Goal: Task Accomplishment & Management: Complete application form

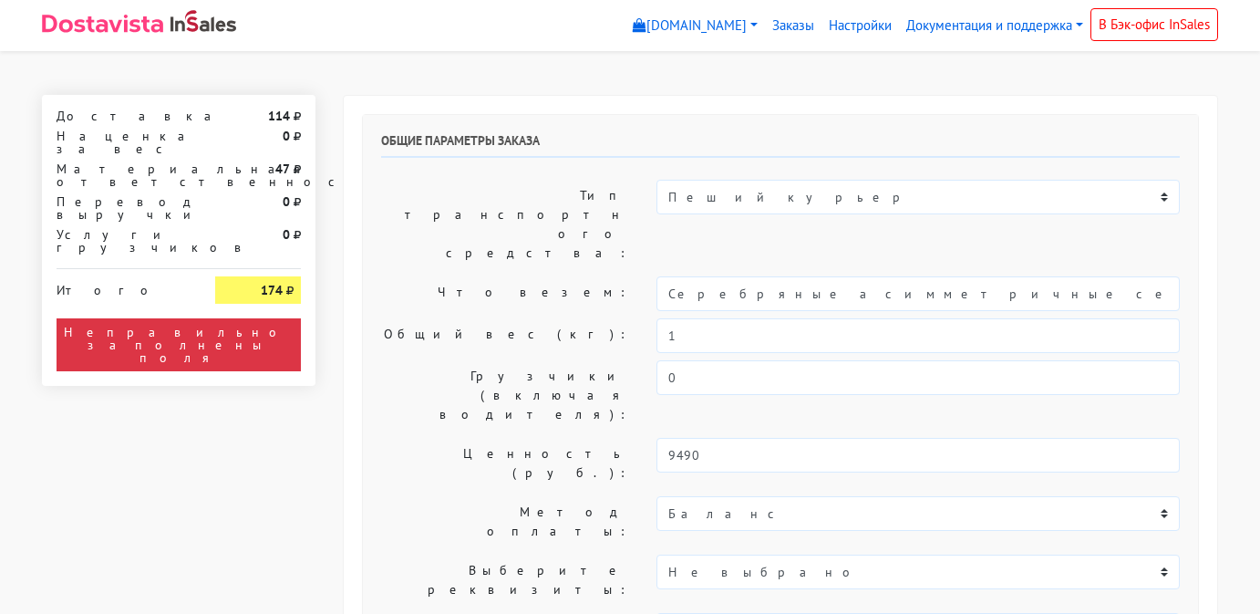
select select "11:00"
select select "20:00"
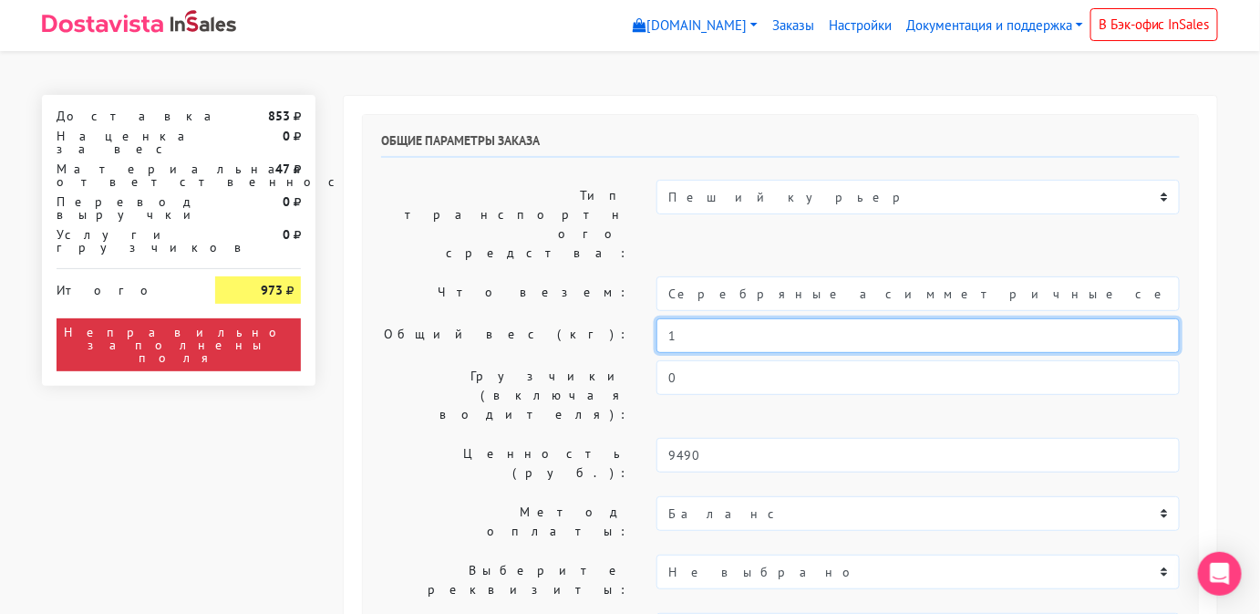
click at [749, 318] on input "1" at bounding box center [918, 335] width 523 height 35
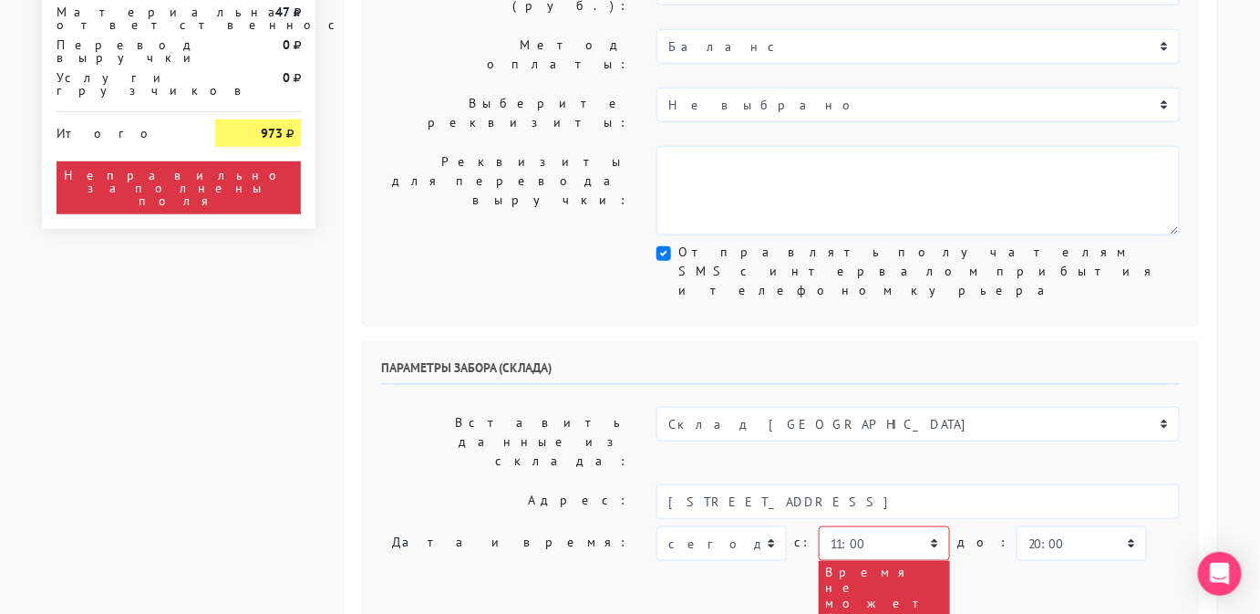
scroll to position [467, 0]
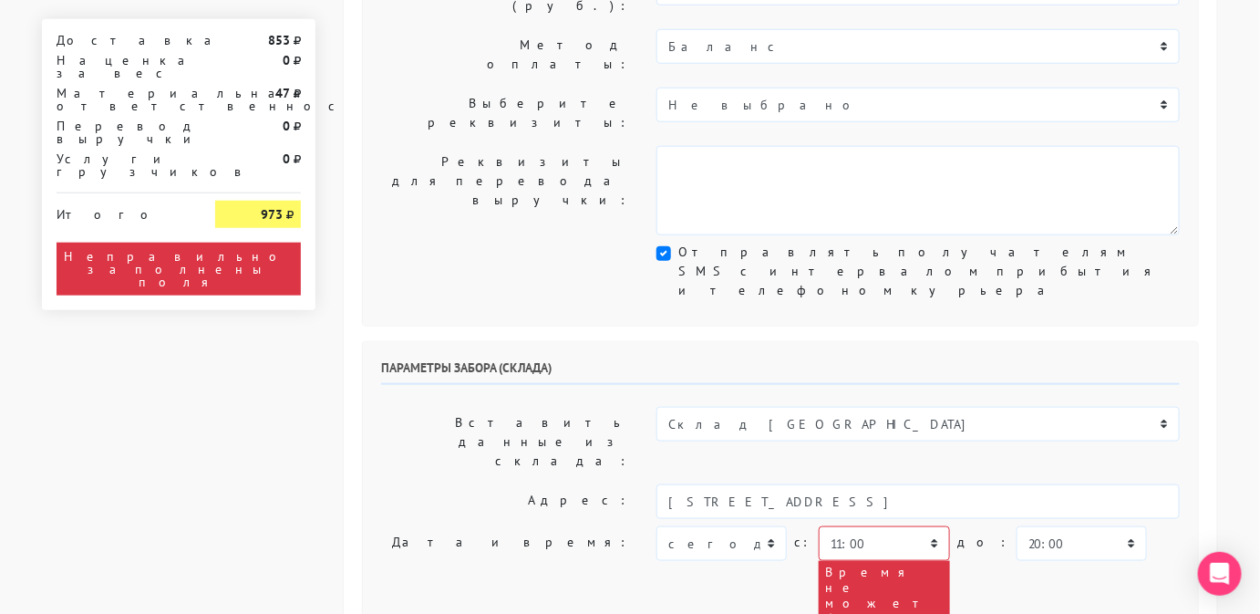
type input "0,5"
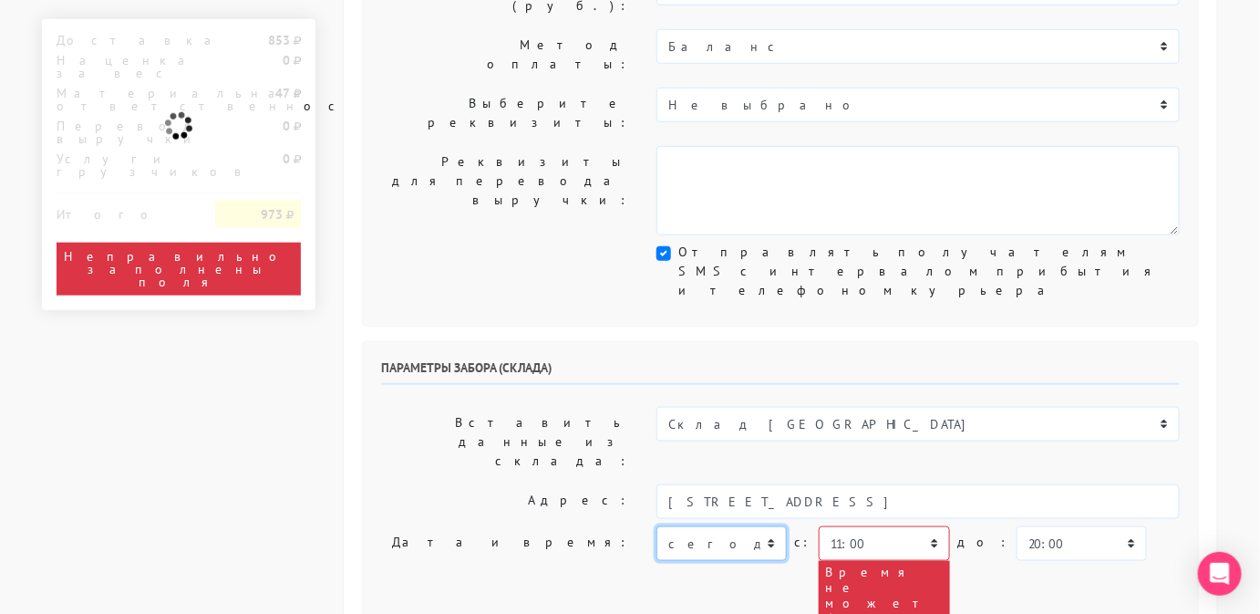
click at [746, 526] on select "[DATE] [DATE] [DATE] [DATE] [DATE] [DATE] [DATE] [DATE] [DATE]" at bounding box center [722, 543] width 130 height 35
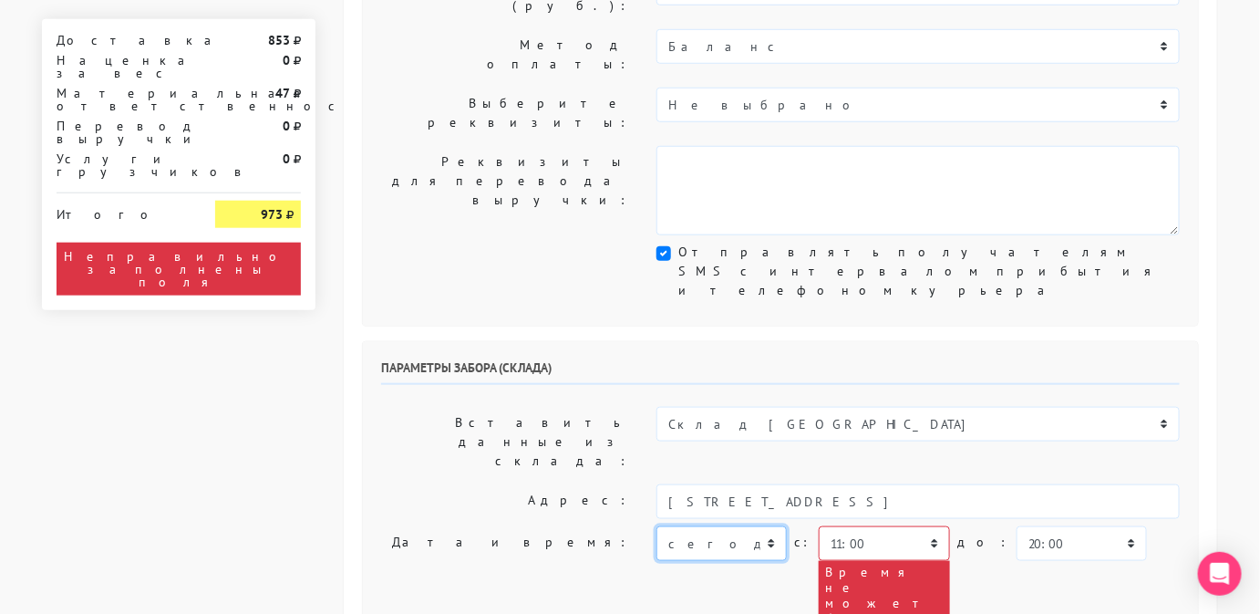
select select "[DATE]"
click at [657, 526] on select "[DATE] [DATE] [DATE] [DATE] [DATE] [DATE] [DATE] [DATE] [DATE]" at bounding box center [722, 543] width 130 height 35
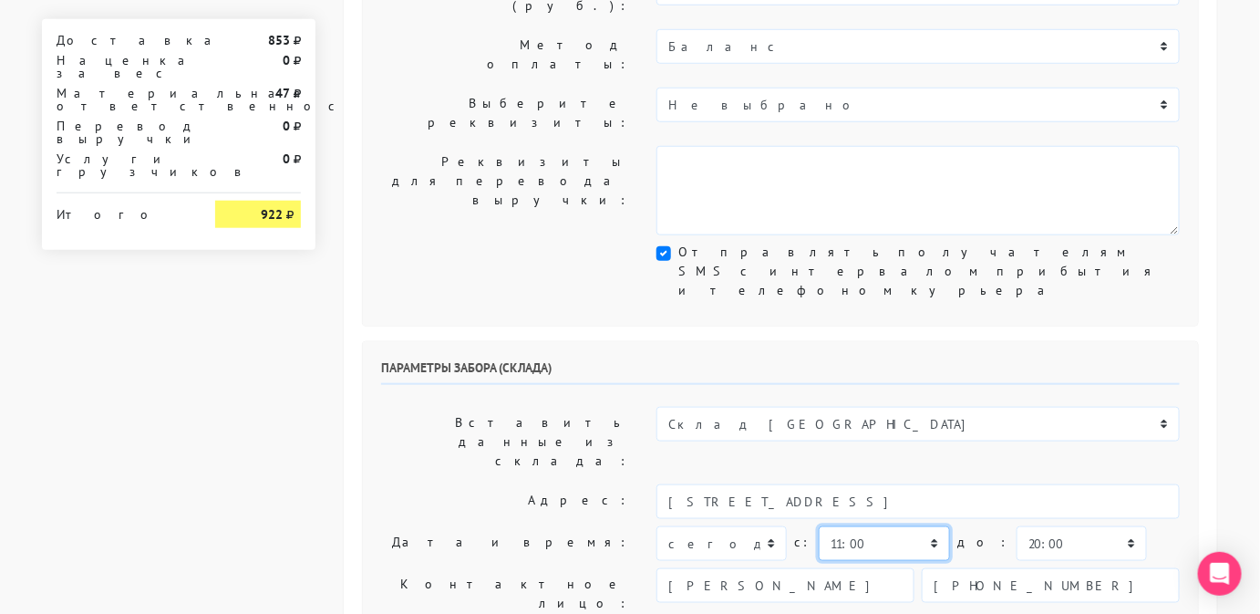
click at [863, 526] on select "00:00 00:30 01:00 01:30 02:00 02:30 03:00 03:30 04:00 04:30 05:00 05:30 06:00 0…" at bounding box center [884, 543] width 130 height 35
click at [1017, 526] on select "00:00 00:30 01:00 01:30 02:00 02:30 03:00 03:30 04:00 04:30 05:00 05:30 06:00 0…" at bounding box center [1082, 543] width 130 height 35
select select "12:00"
click at [1017, 526] on select "00:00 00:30 01:00 01:30 02:00 02:30 03:00 03:30 04:00 04:30 05:00 05:30 06:00 0…" at bounding box center [1082, 543] width 130 height 35
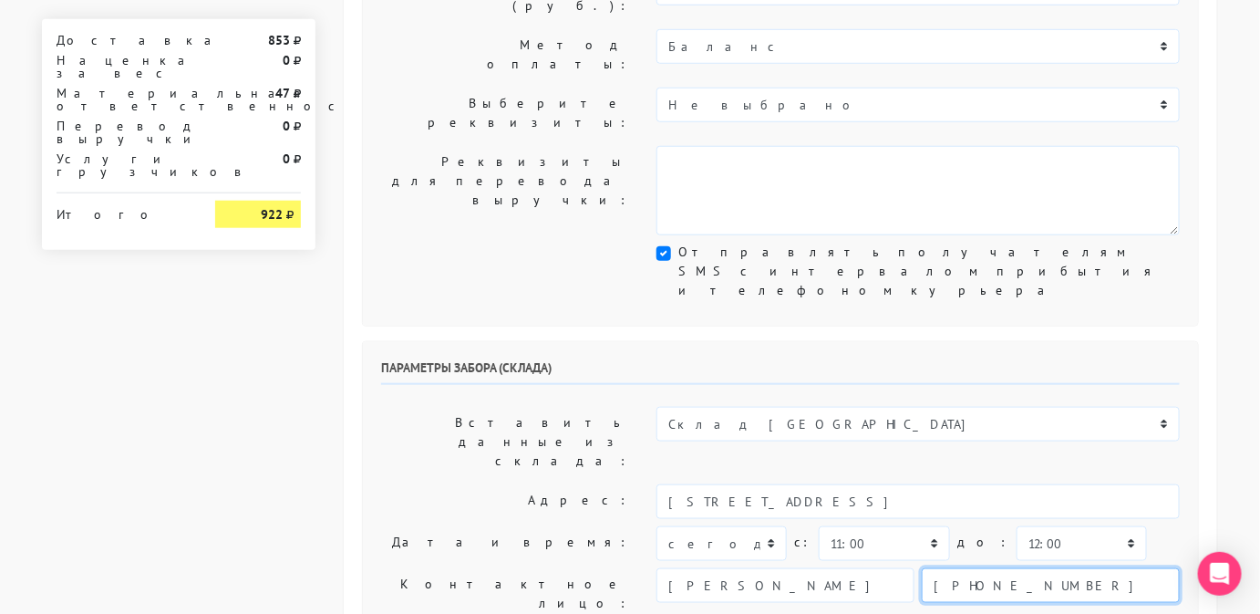
click at [970, 568] on input "[PHONE_NUMBER]" at bounding box center [1051, 585] width 258 height 35
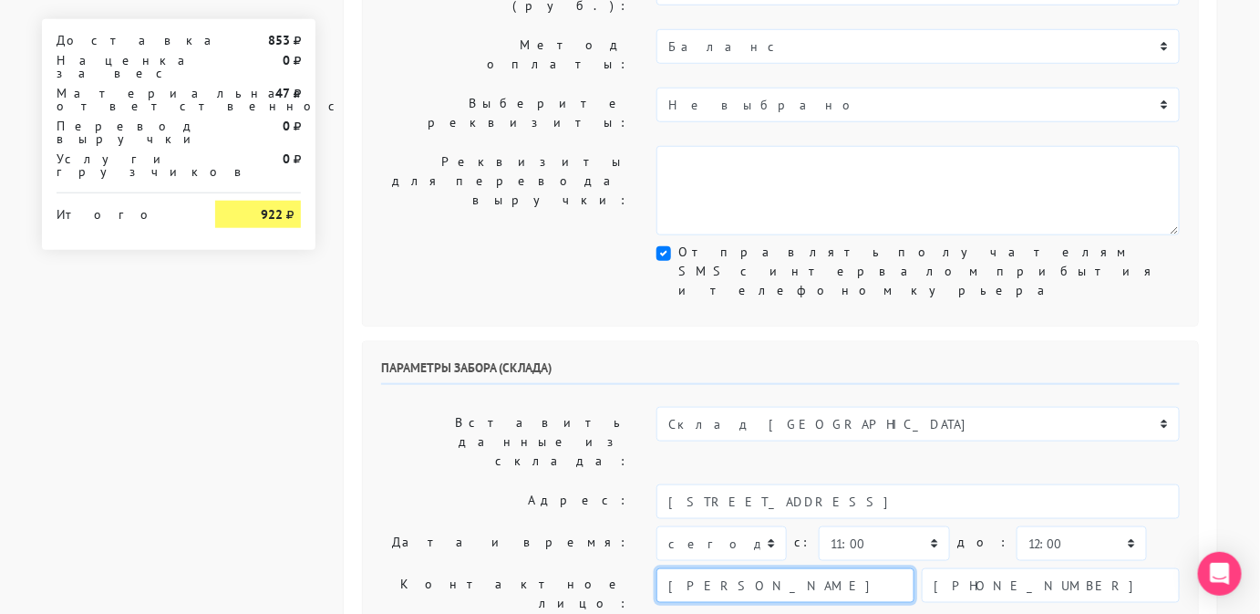
click at [709, 568] on input "[PERSON_NAME]" at bounding box center [786, 585] width 258 height 35
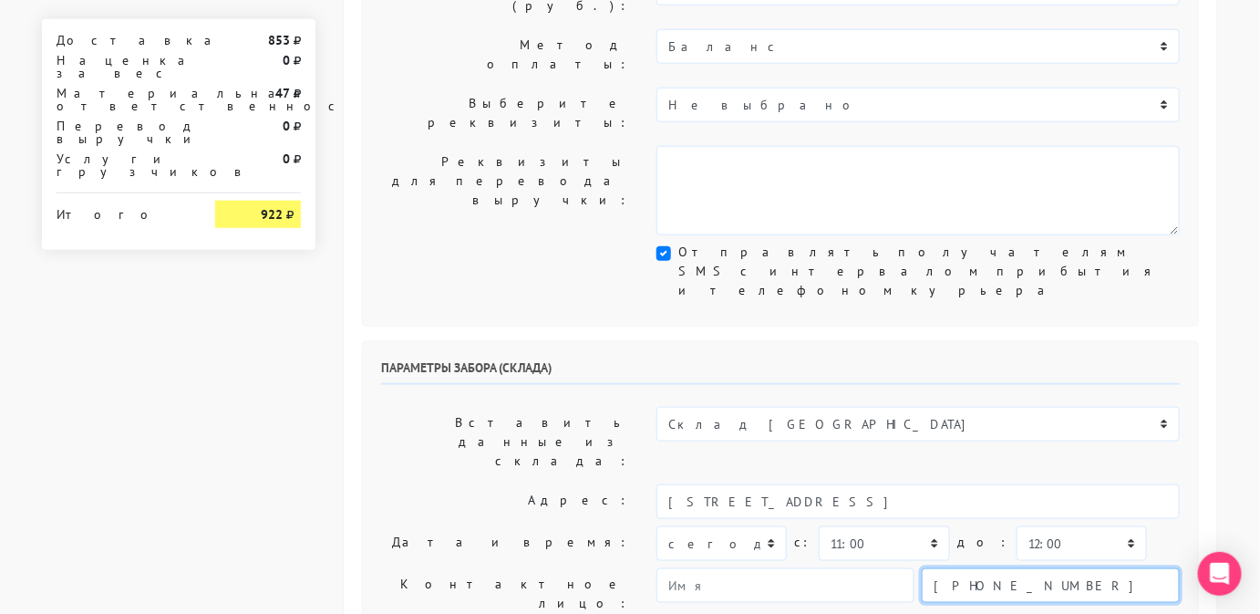
click at [973, 568] on input "[PHONE_NUMBER]" at bounding box center [1051, 585] width 258 height 35
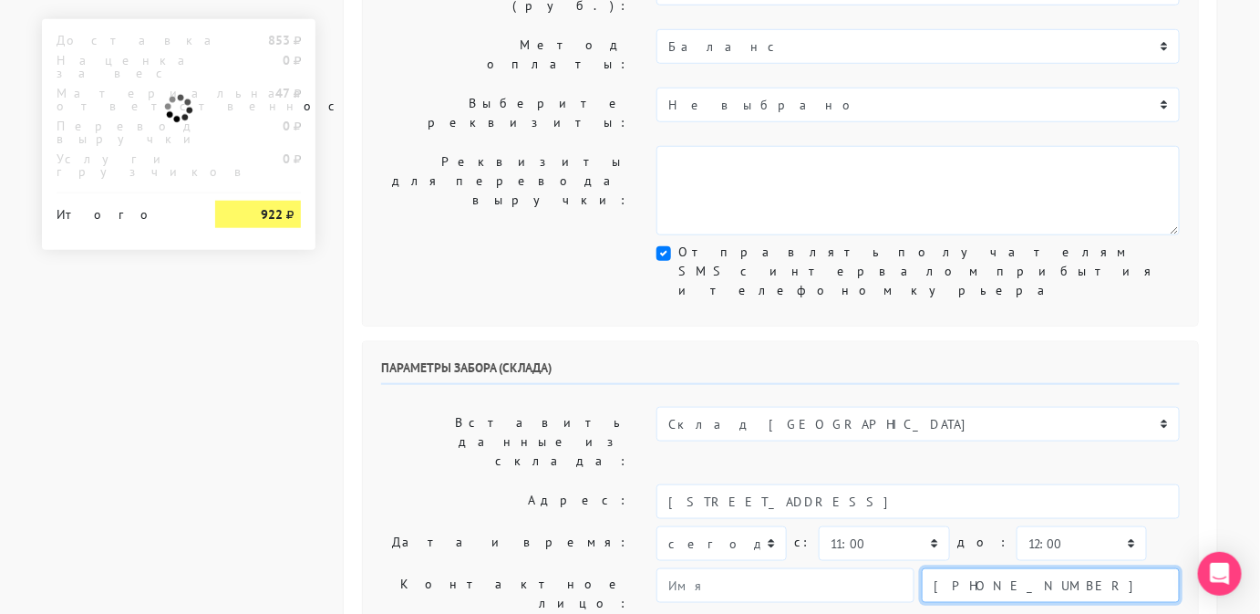
click at [973, 568] on input "[PHONE_NUMBER]" at bounding box center [1051, 585] width 258 height 35
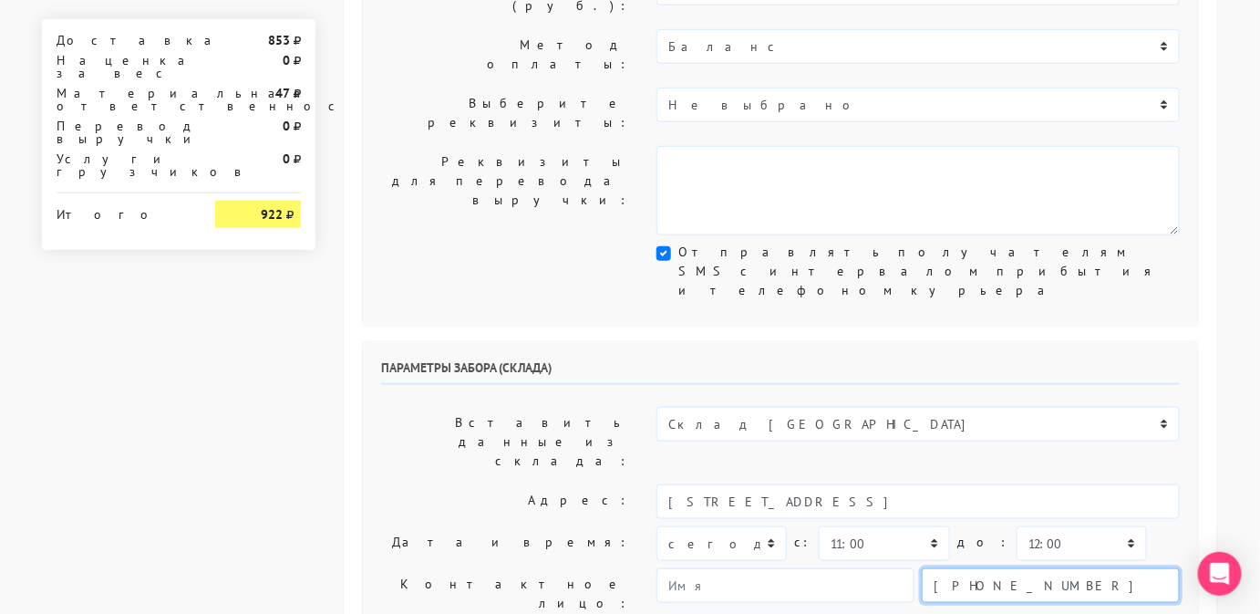
click at [973, 568] on input "[PHONE_NUMBER]" at bounding box center [1051, 585] width 258 height 35
click at [985, 568] on input "text" at bounding box center [1051, 585] width 258 height 35
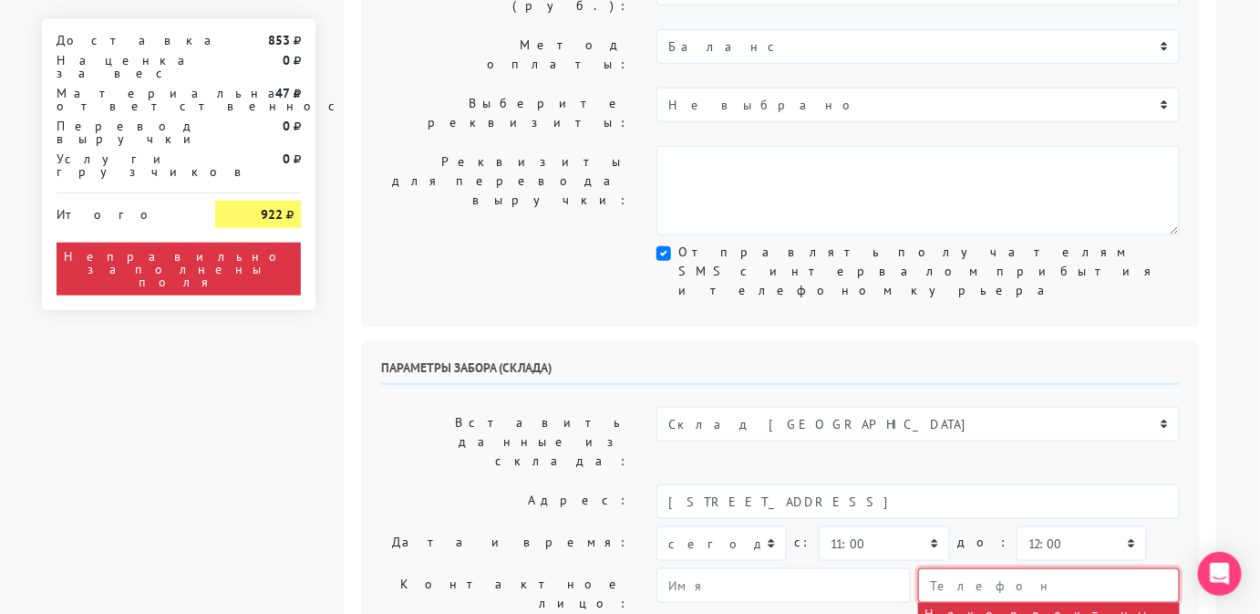
click at [1033, 568] on input "text" at bounding box center [1049, 585] width 262 height 35
type input "9234443831"
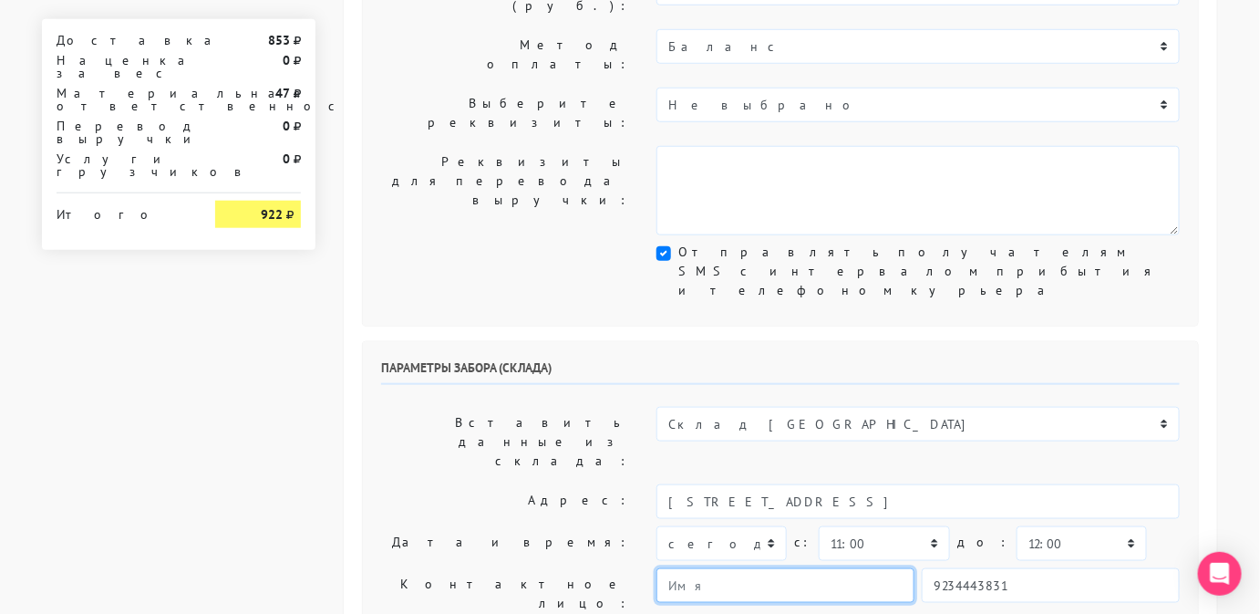
click at [807, 568] on input "text" at bounding box center [786, 585] width 258 height 35
type input "Менджер"
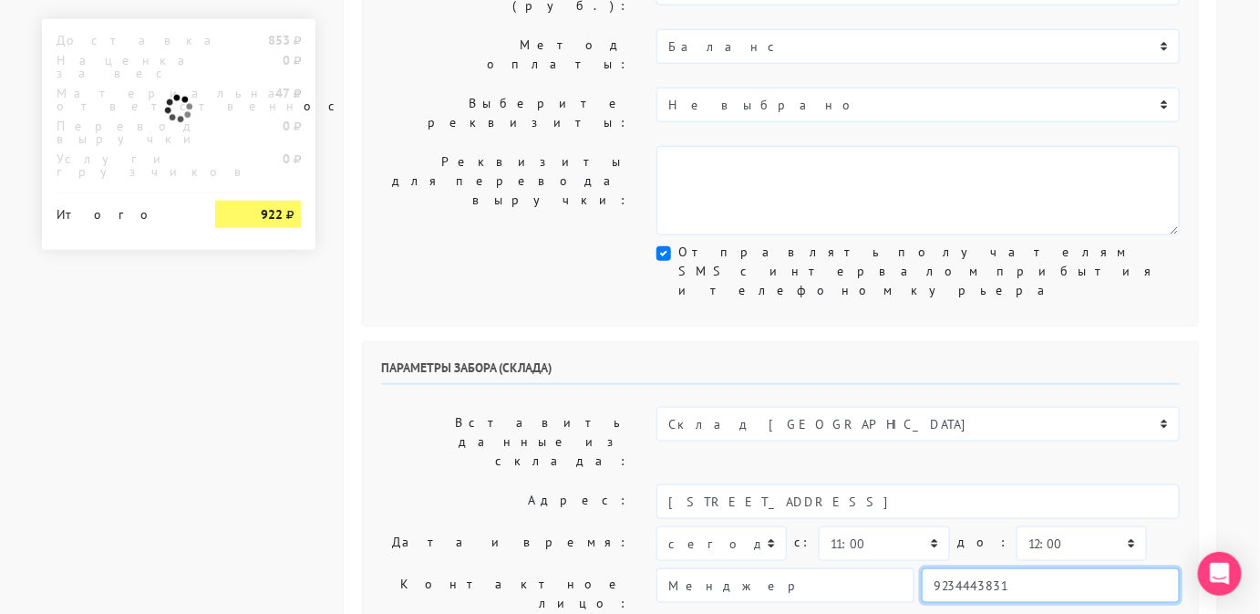
click at [977, 568] on input "9234443831" at bounding box center [1051, 585] width 258 height 35
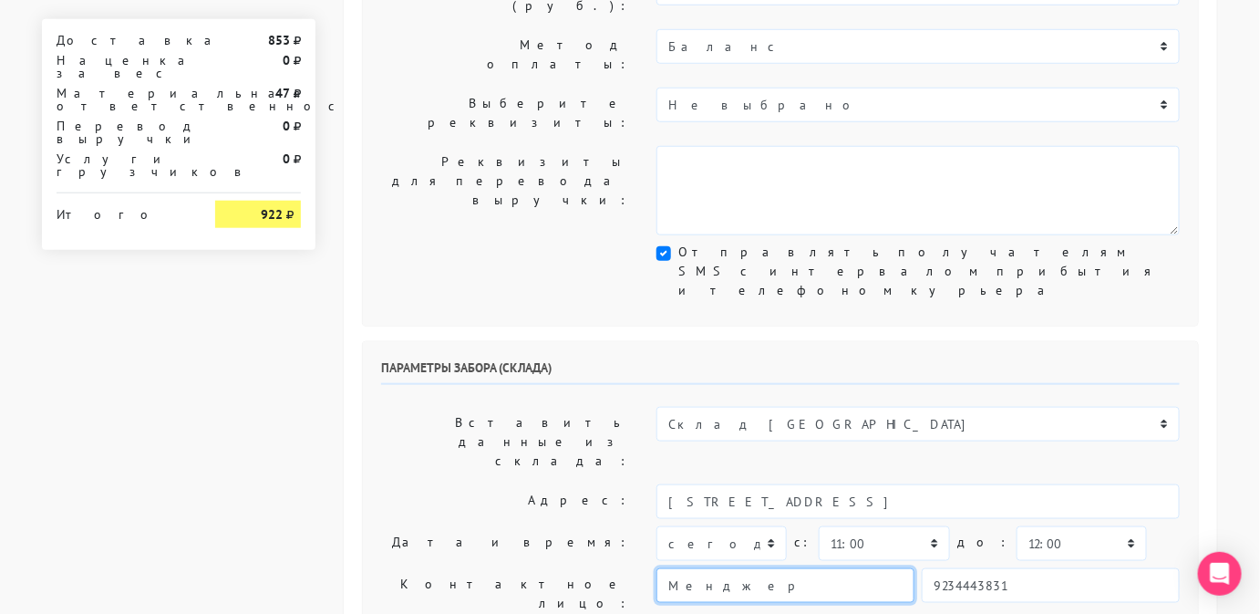
click at [849, 568] on input "Менджер" at bounding box center [786, 585] width 258 height 35
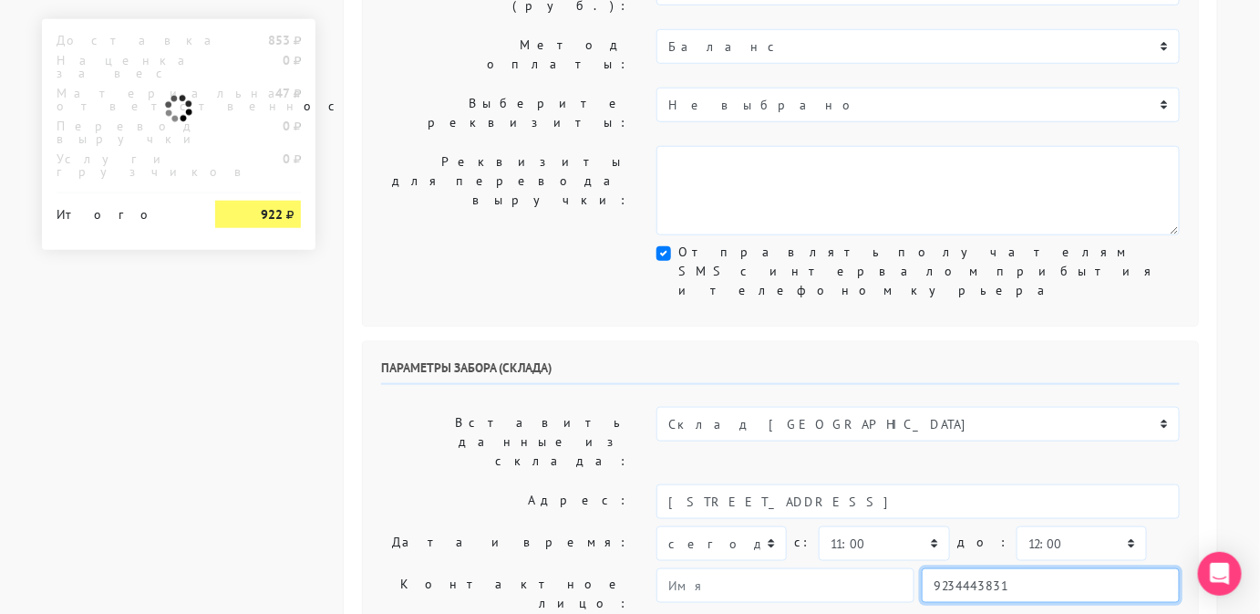
click at [1023, 568] on input "9234443831" at bounding box center [1051, 585] width 258 height 35
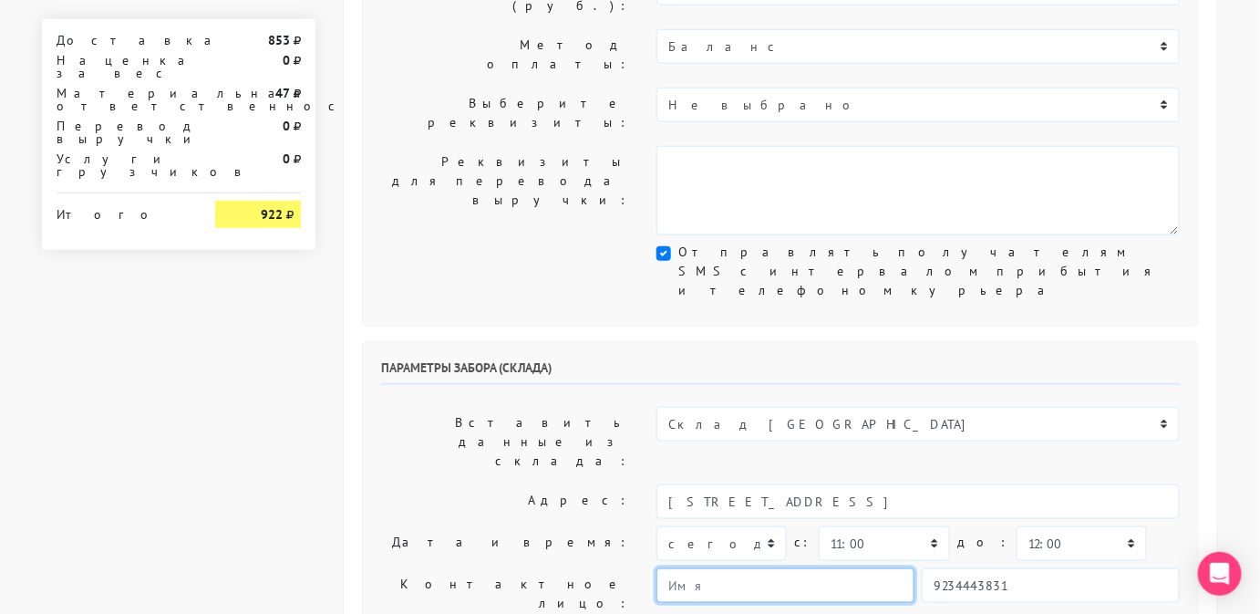
click at [765, 568] on input "text" at bounding box center [786, 585] width 258 height 35
type input "Менджер"
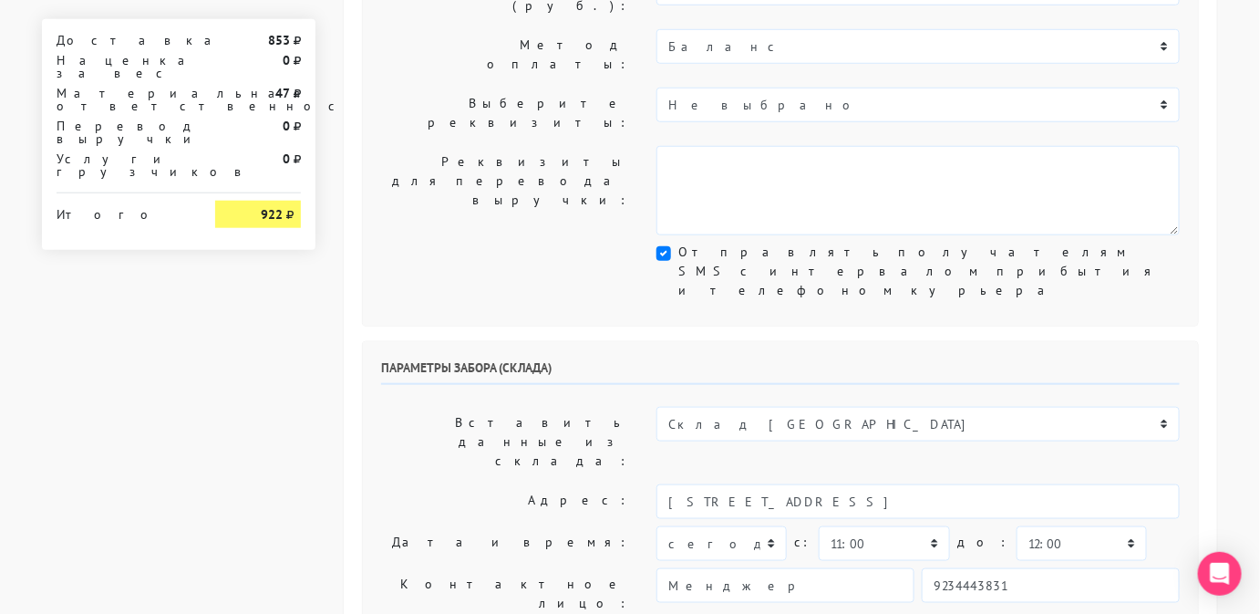
type textarea "Работаем с 11 утра, забрать раньше нельзя. Магазин SBLESKOM"
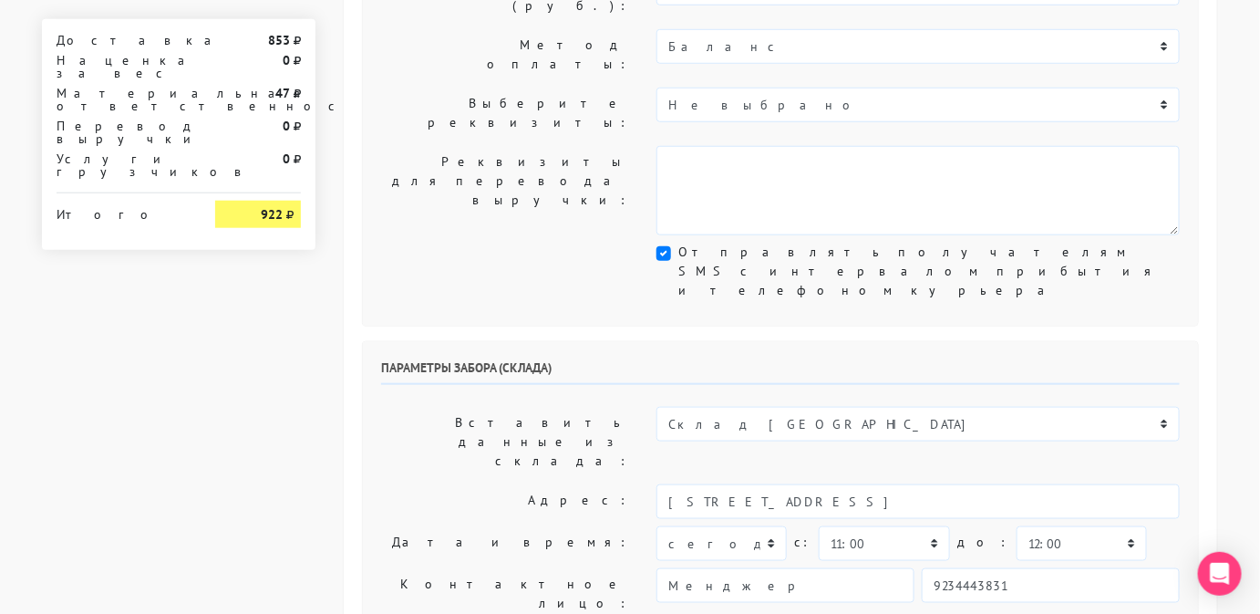
drag, startPoint x: 1118, startPoint y: 442, endPoint x: 657, endPoint y: 493, distance: 464.2
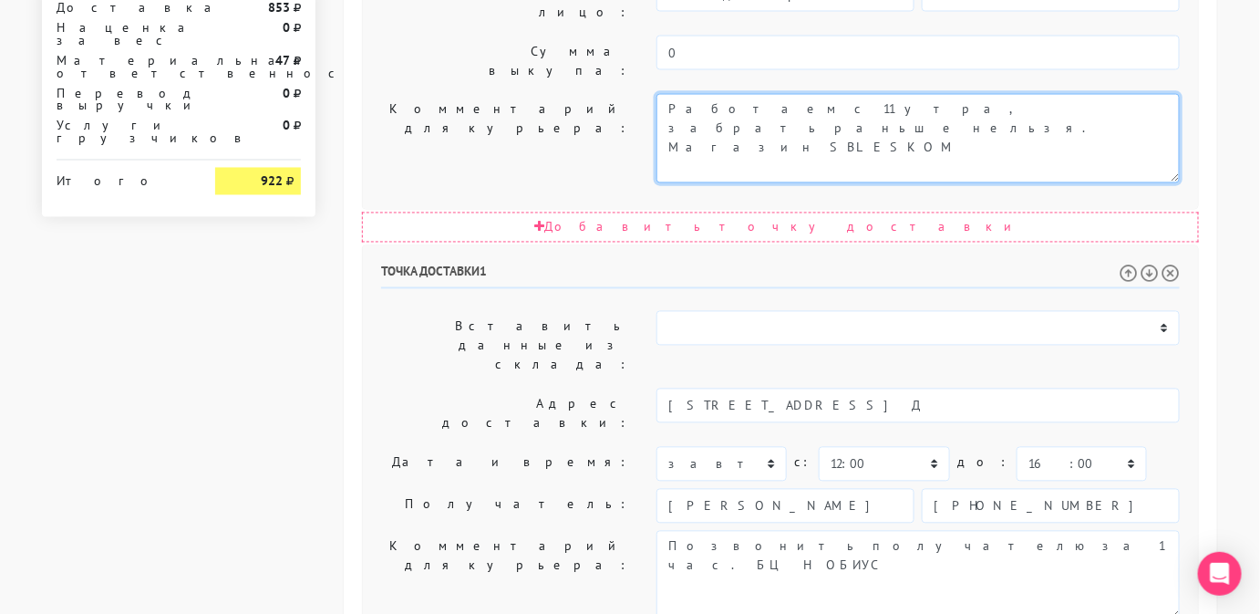
scroll to position [1060, 0]
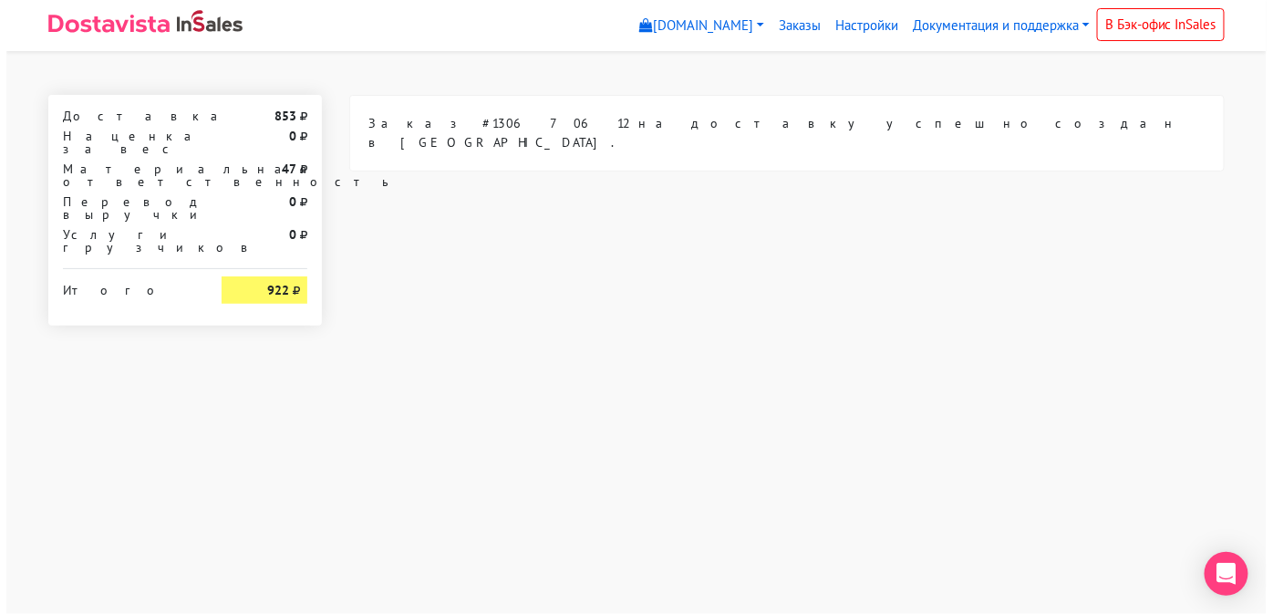
scroll to position [0, 0]
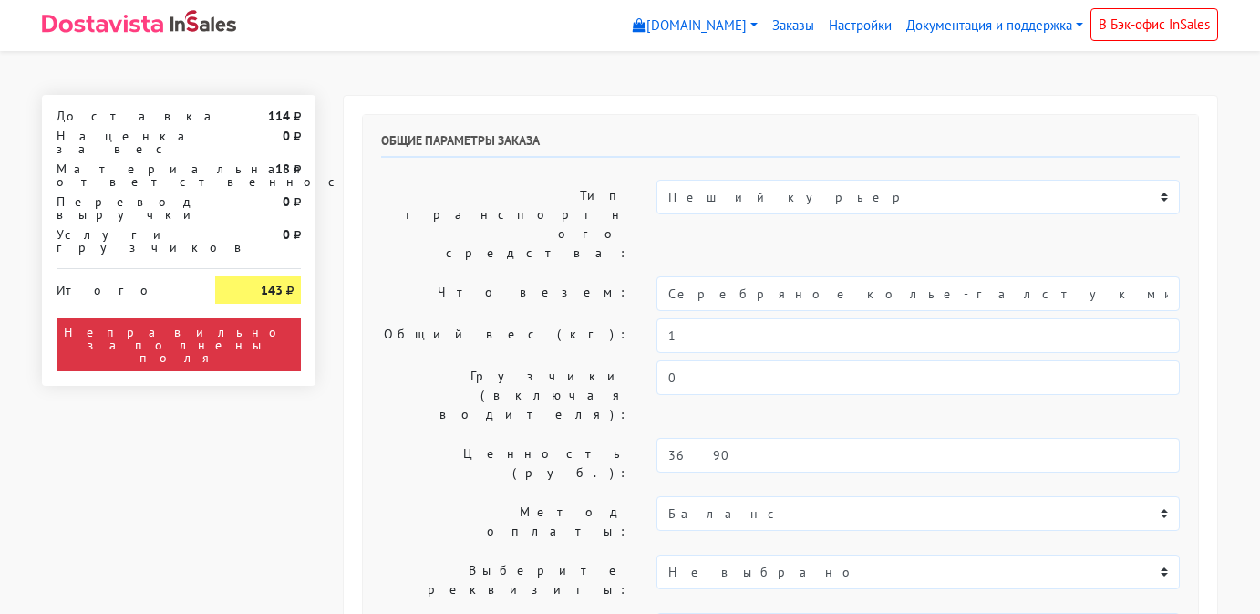
select select "11:00"
select select "20:00"
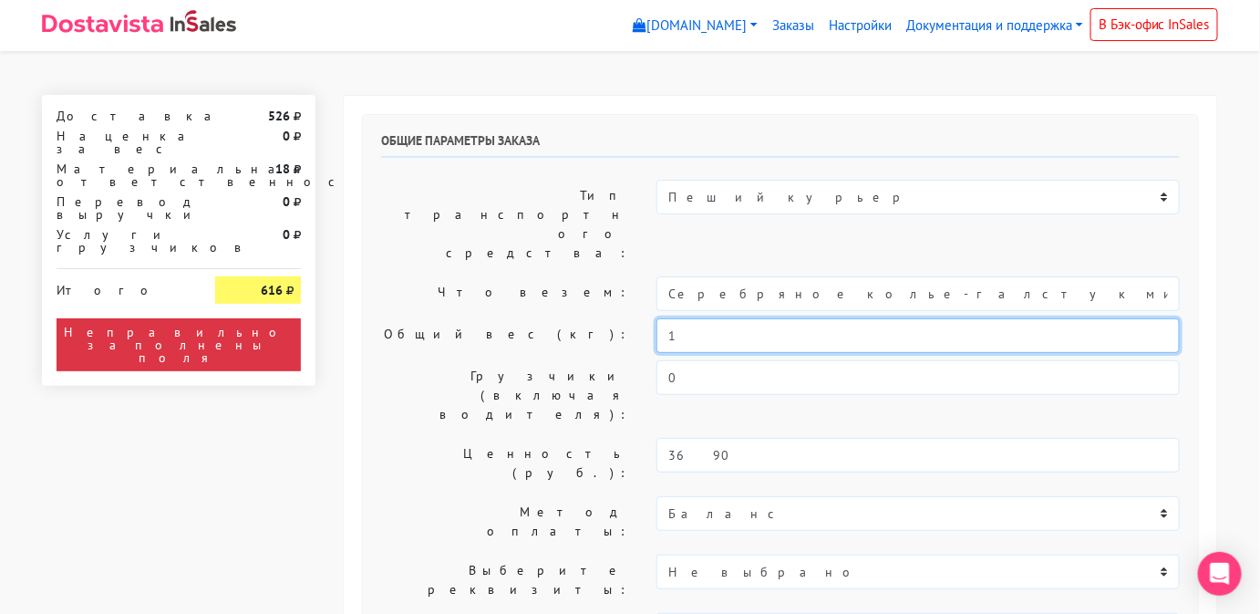
click at [719, 318] on input "1" at bounding box center [918, 335] width 523 height 35
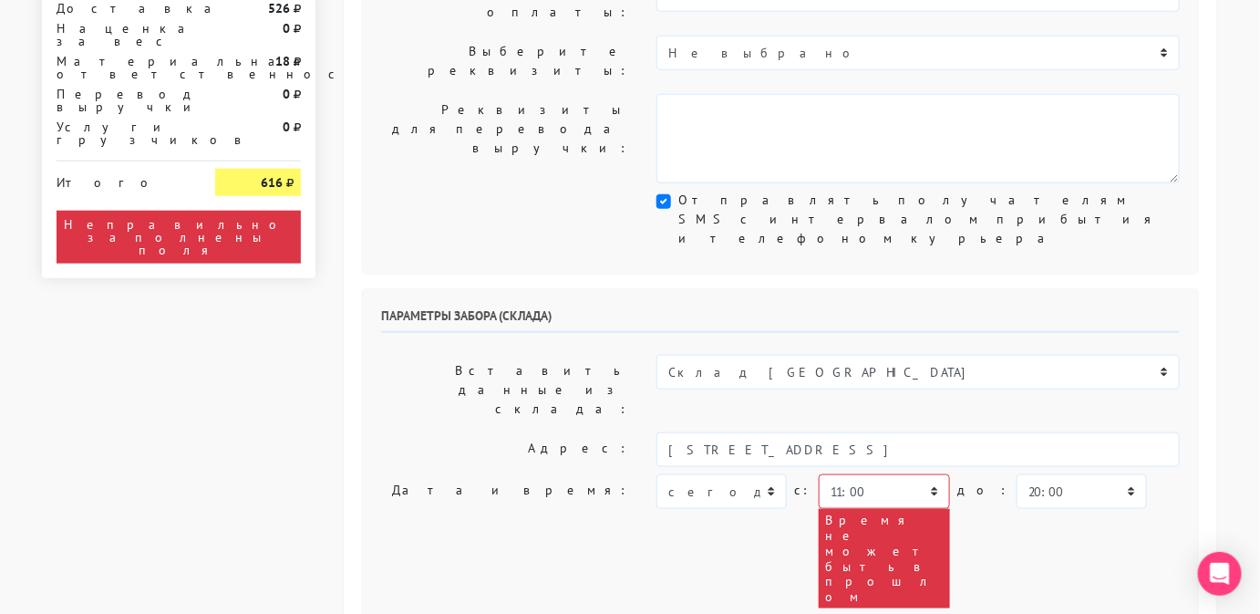
scroll to position [520, 0]
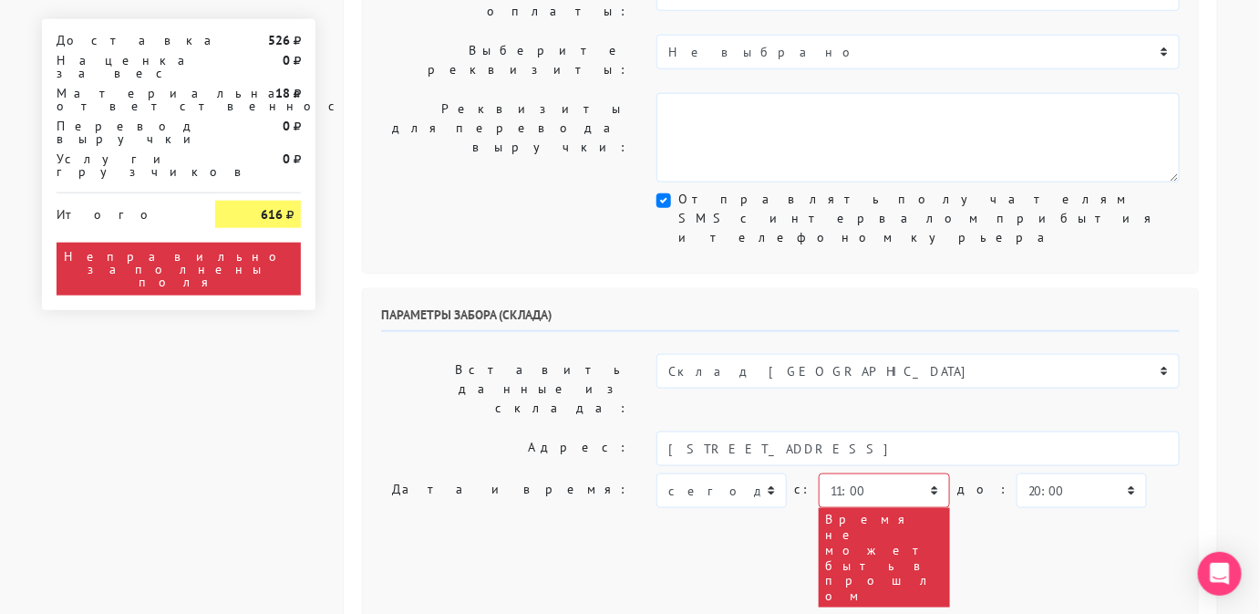
type input "0,5"
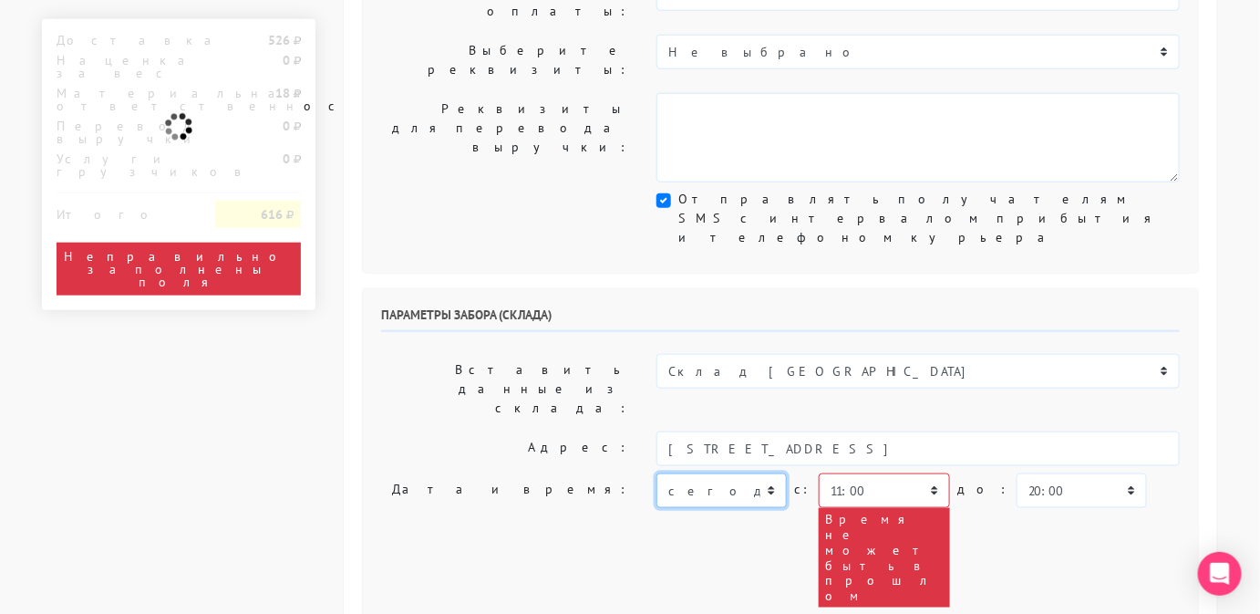
click at [750, 473] on select "[DATE] [DATE] [DATE] [DATE] [DATE] [DATE] [DATE] [DATE] [DATE]" at bounding box center [722, 490] width 130 height 35
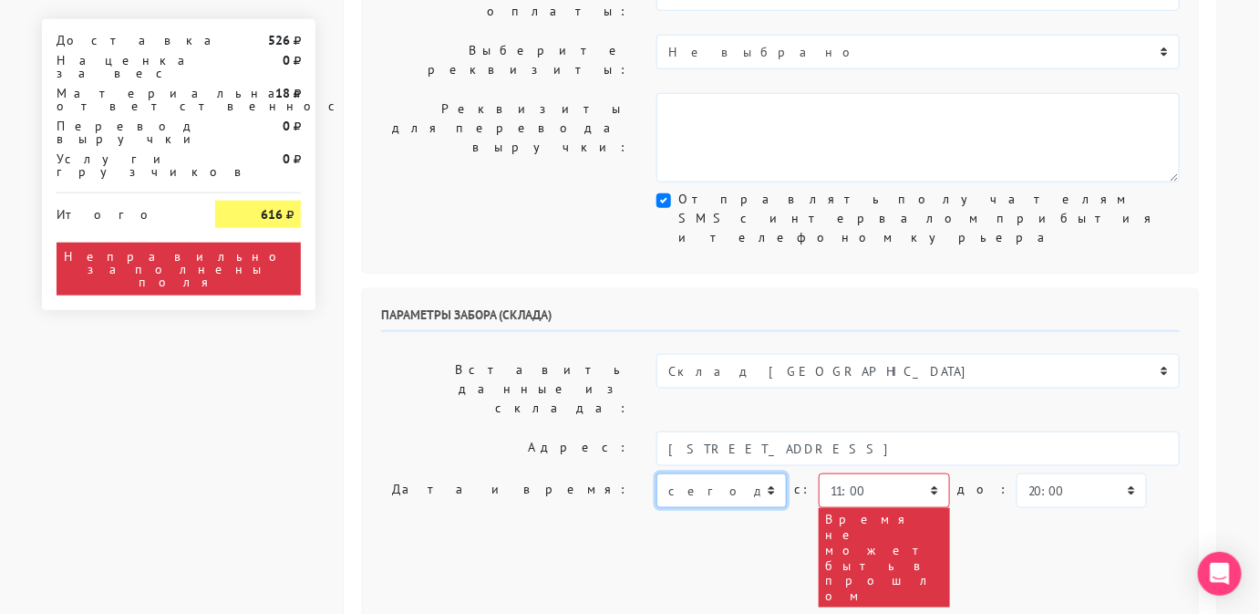
select select "[DATE]"
click at [657, 473] on select "[DATE] [DATE] [DATE] [DATE] [DATE] [DATE] [DATE] [DATE] [DATE]" at bounding box center [722, 490] width 130 height 35
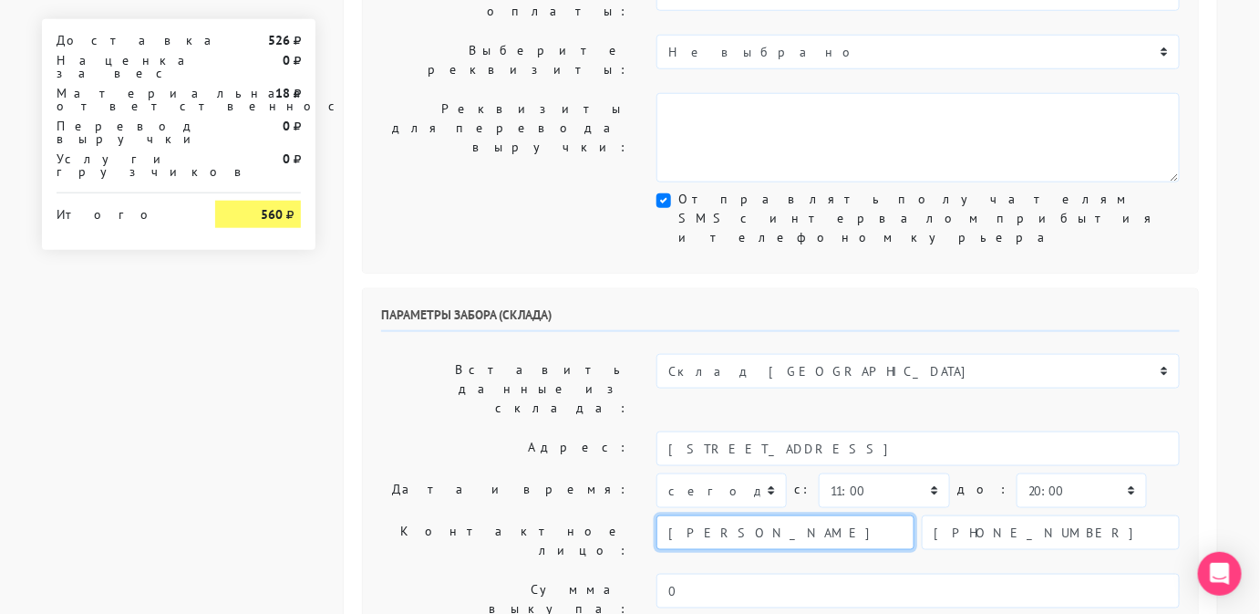
click at [764, 515] on input "[PERSON_NAME]" at bounding box center [786, 532] width 258 height 35
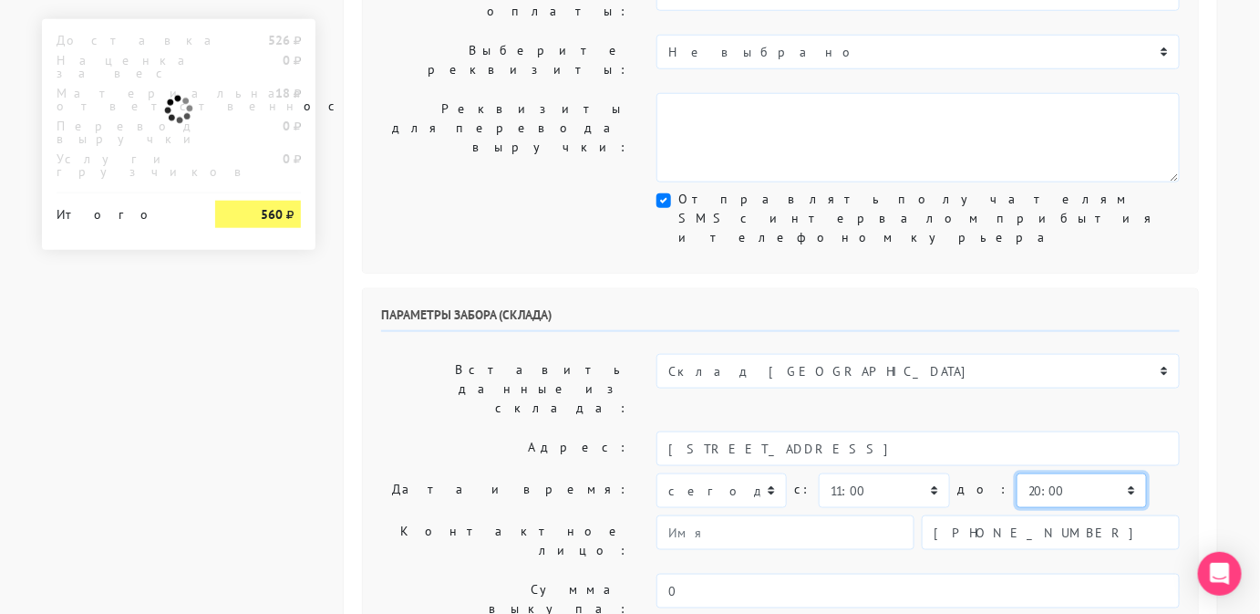
click at [1017, 473] on select "00:00 00:30 01:00 01:30 02:00 02:30 03:00 03:30 04:00 04:30 05:00 05:30 06:00 0…" at bounding box center [1082, 490] width 130 height 35
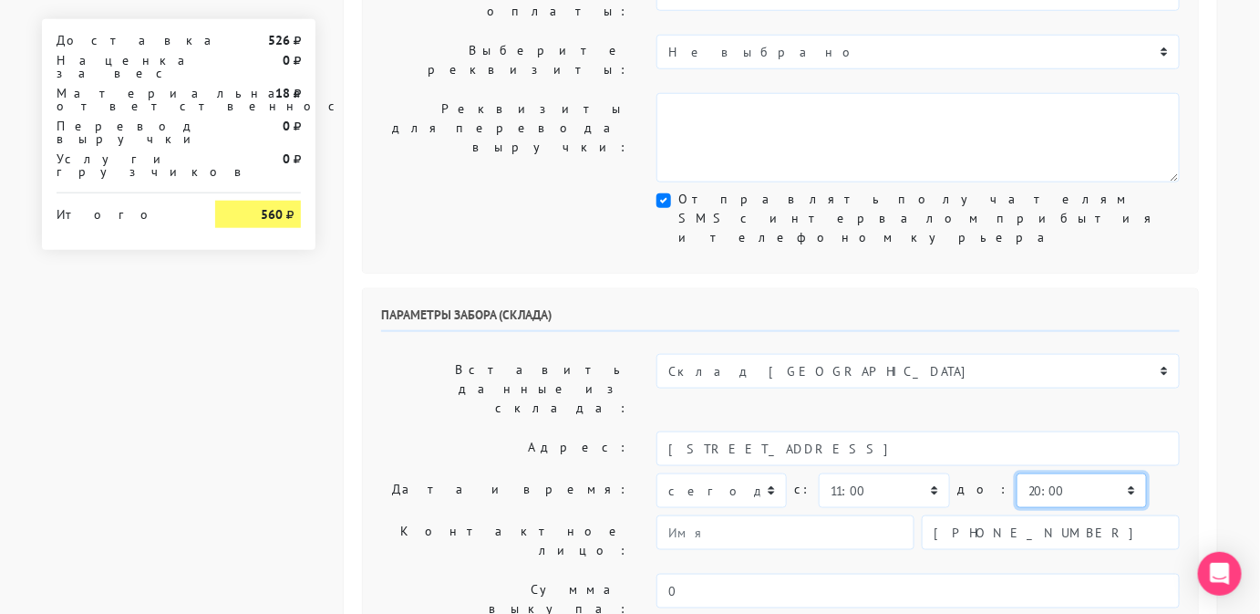
select select "12:00"
click at [1017, 473] on select "00:00 00:30 01:00 01:30 02:00 02:30 03:00 03:30 04:00 04:30 05:00 05:30 06:00 0…" at bounding box center [1082, 490] width 130 height 35
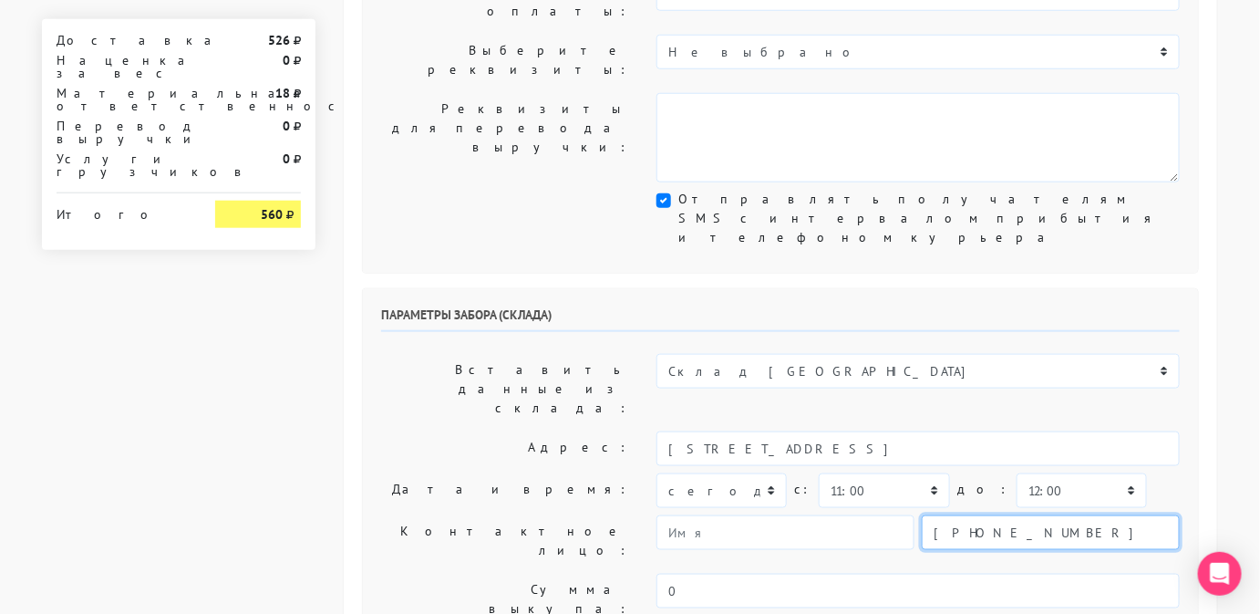
click at [989, 515] on input "[PHONE_NUMBER]" at bounding box center [1051, 532] width 258 height 35
click at [989, 515] on input "text" at bounding box center [1051, 532] width 258 height 35
type input "9234443831"
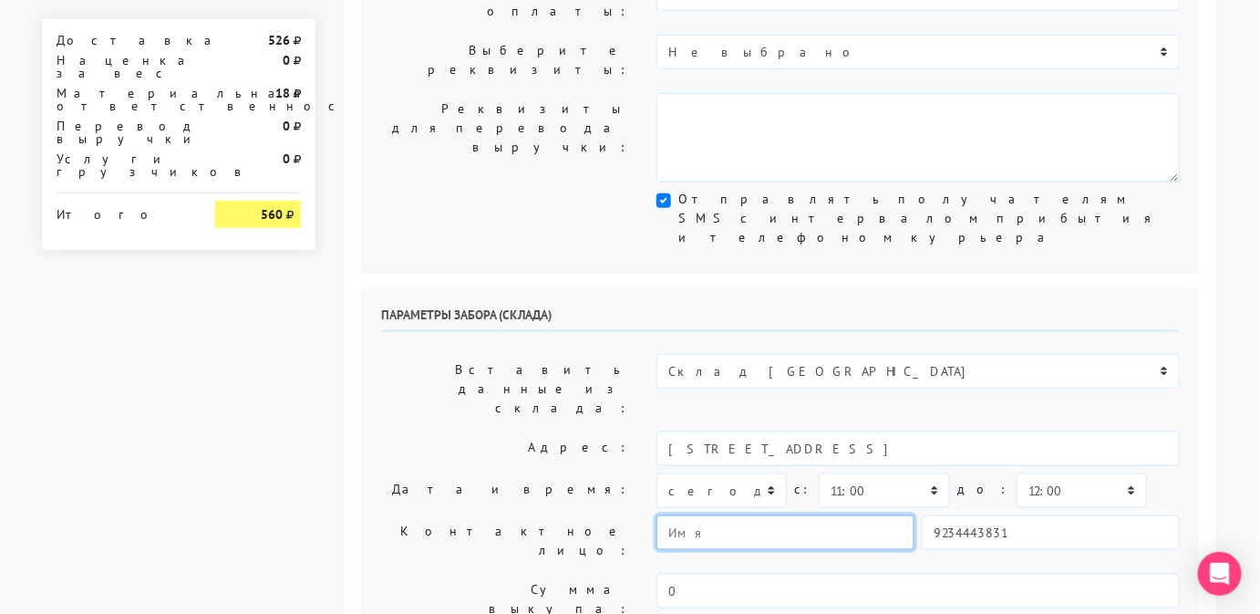
click at [826, 515] on input "text" at bounding box center [786, 532] width 258 height 35
type input "Менджер"
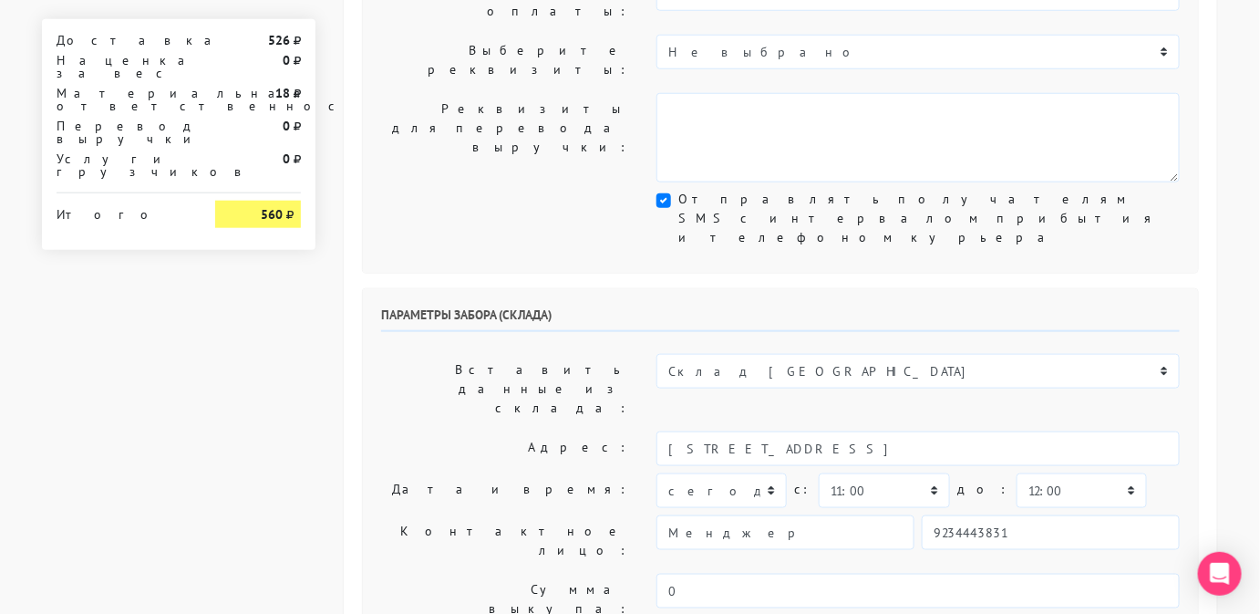
type textarea "Работаем с 11 утра, забрать раньше нельзя. Магазин SBLESKOM"
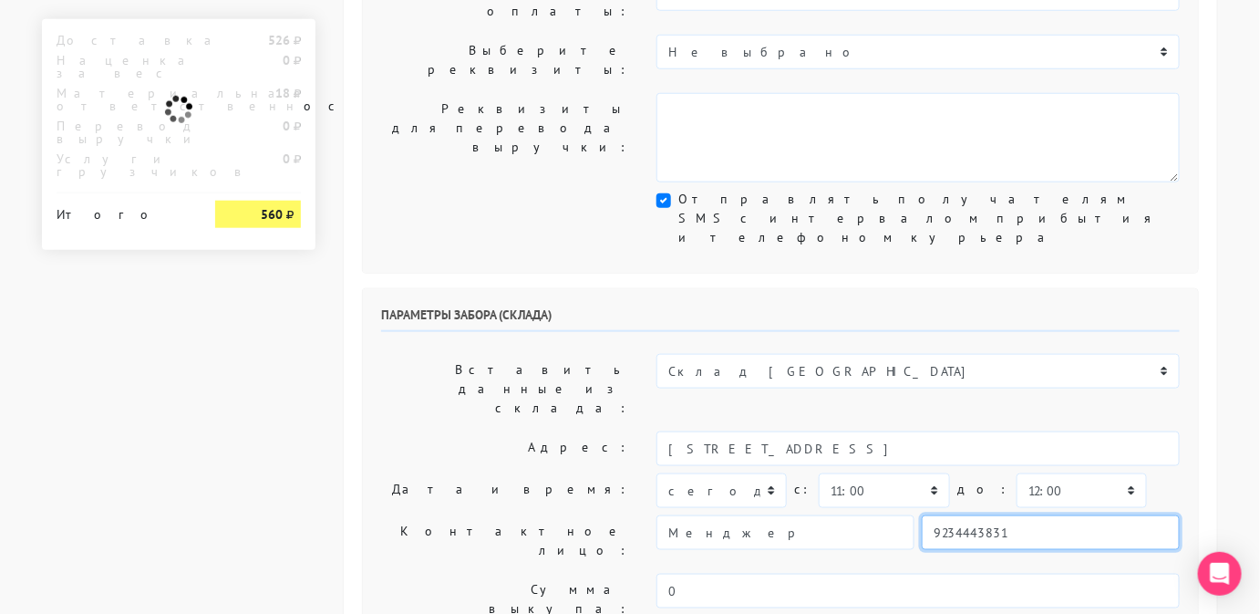
click at [1058, 515] on input "9234443831" at bounding box center [1051, 532] width 258 height 35
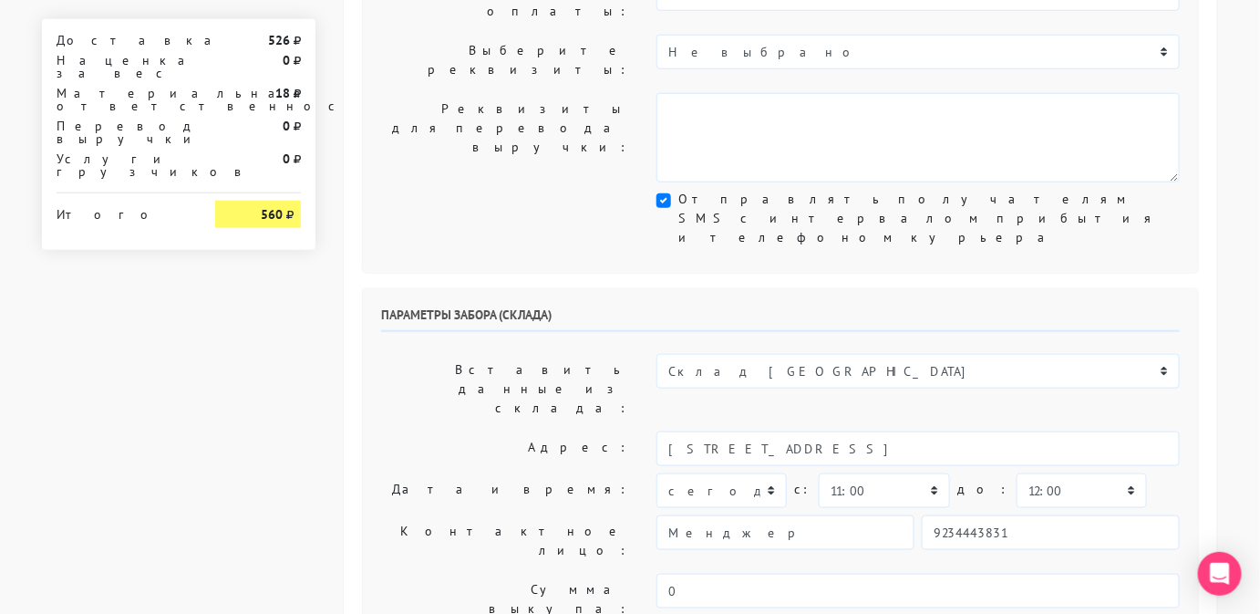
click at [1020, 515] on input "9234443831" at bounding box center [1051, 532] width 258 height 35
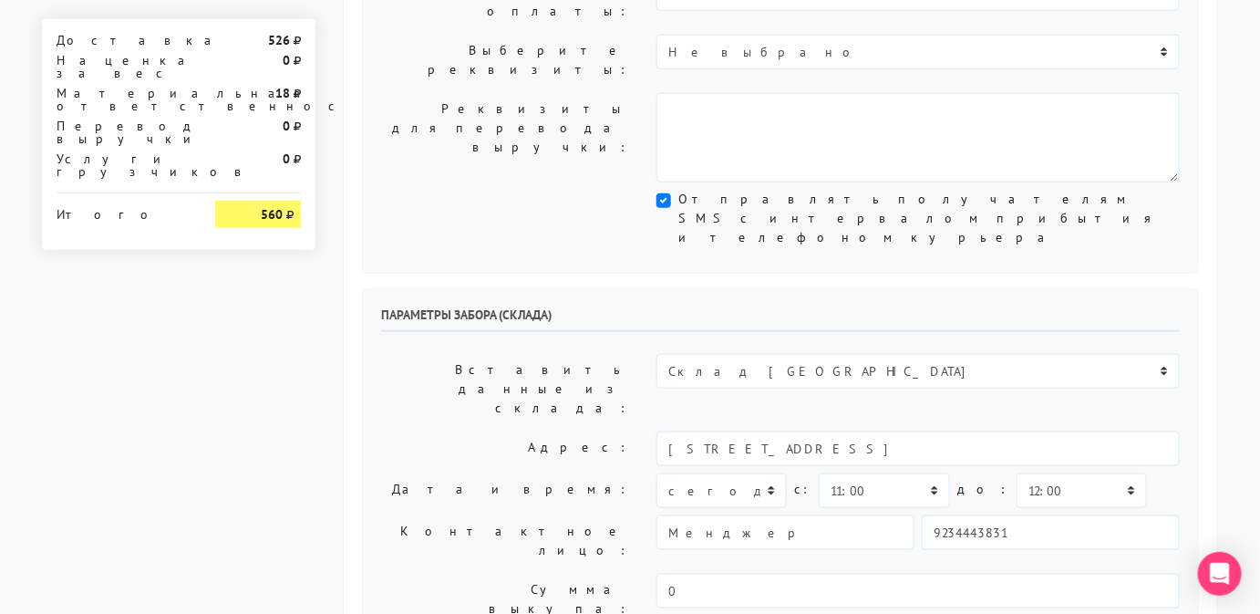
paste textarea "Работаем с 11 утра, забрать раньше нельзя. Магазин SBLESKOM"
type textarea "Работаем с 11 утра, забрать раньше нельзя. Магазин SBLESKOM"
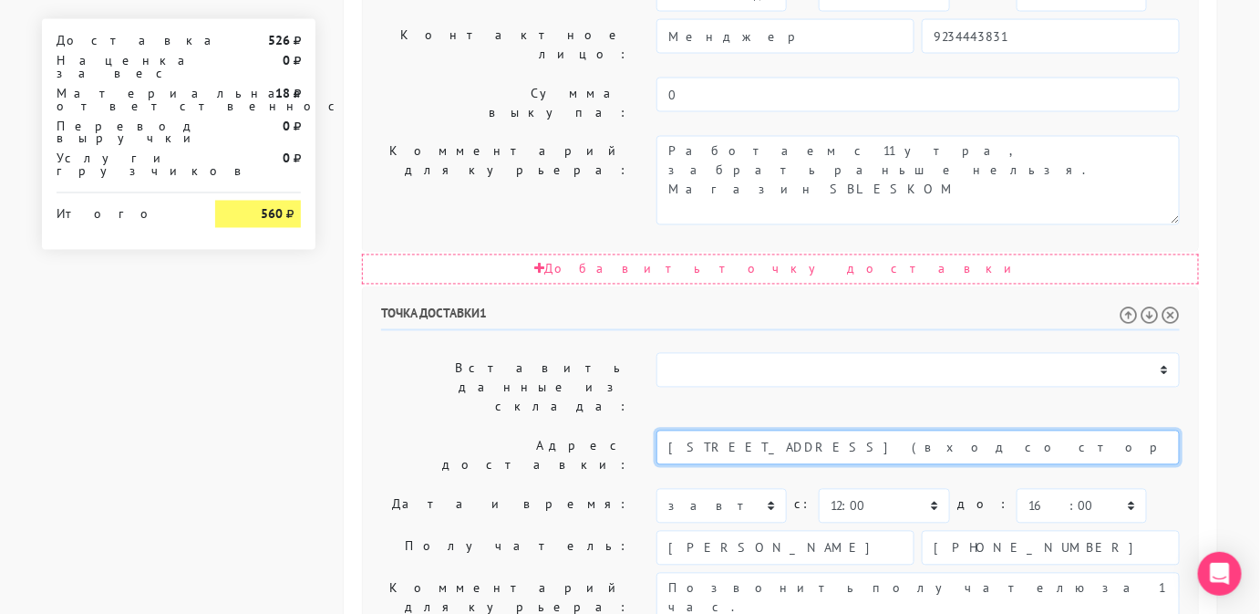
scroll to position [0, 78]
drag, startPoint x: 761, startPoint y: 159, endPoint x: 1202, endPoint y: 158, distance: 441.4
click at [1202, 158] on div "Общие параметры заказа Тип транспортного средства: Пеший курьер Легковой автомо…" at bounding box center [781, 52] width 874 height 1944
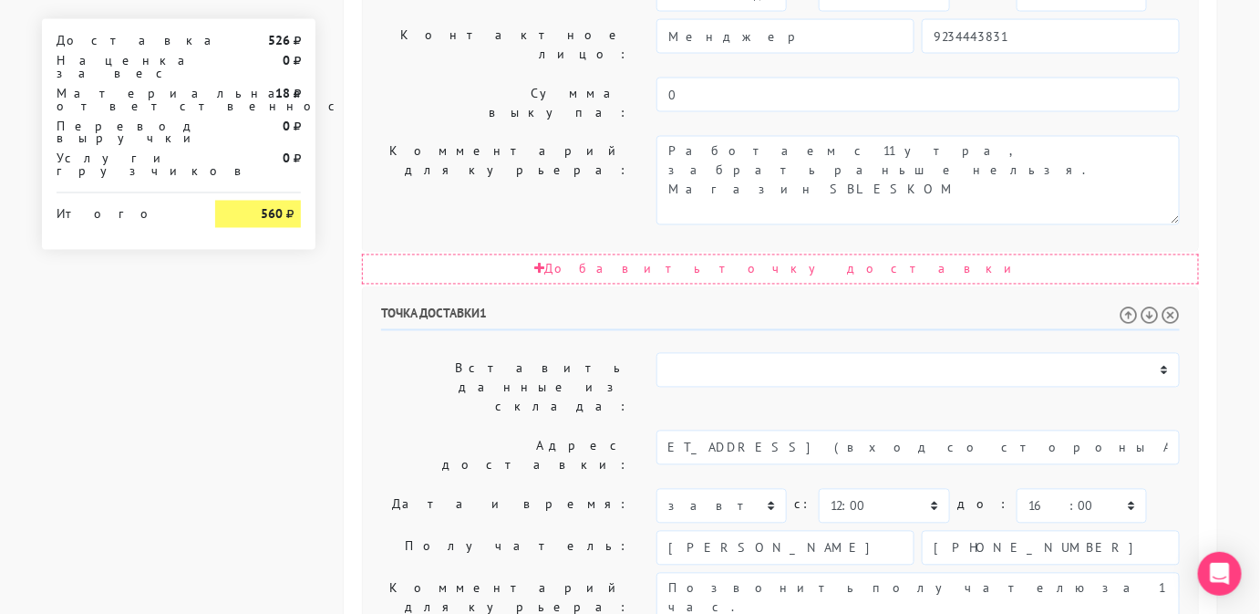
scroll to position [0, 0]
click at [851, 288] on div "Точка доставки 1 Вставить данные из склада: Склад Москва Склад Санкт-Петербург …" at bounding box center [780, 604] width 835 height 632
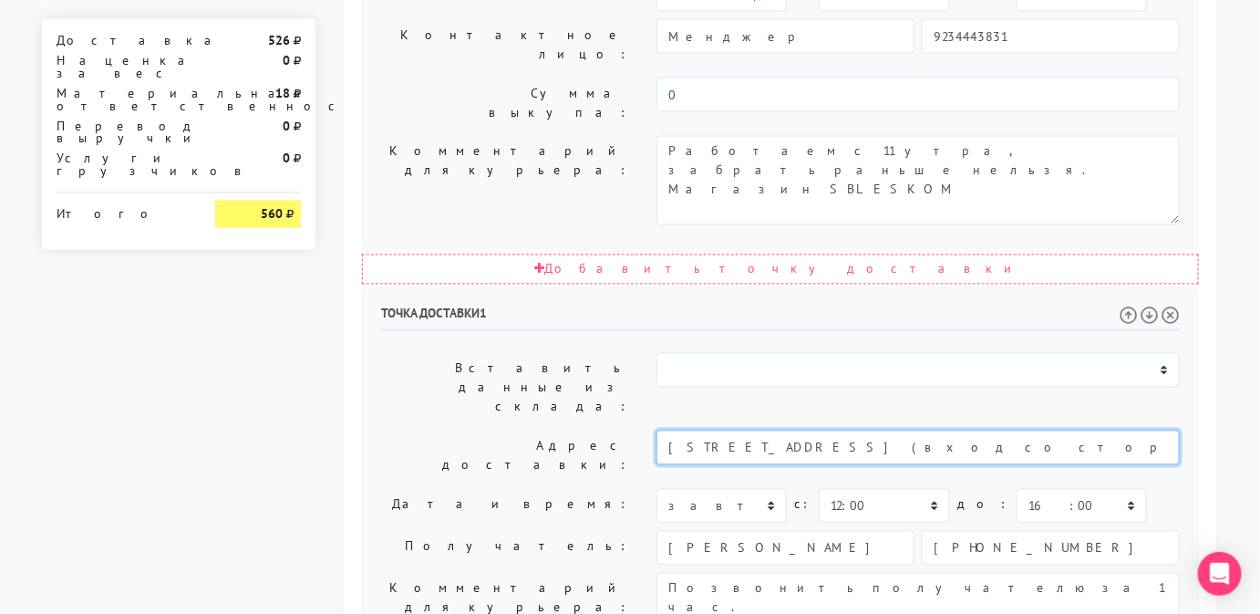
scroll to position [0, 78]
drag, startPoint x: 859, startPoint y: 162, endPoint x: 1268, endPoint y: 131, distance: 409.7
click at [1259, 131] on html "sbleskomru.myinsales.ru sbleskomru.myinsales.ru Выйти Заказы Настройки" at bounding box center [630, 26] width 1260 height 2085
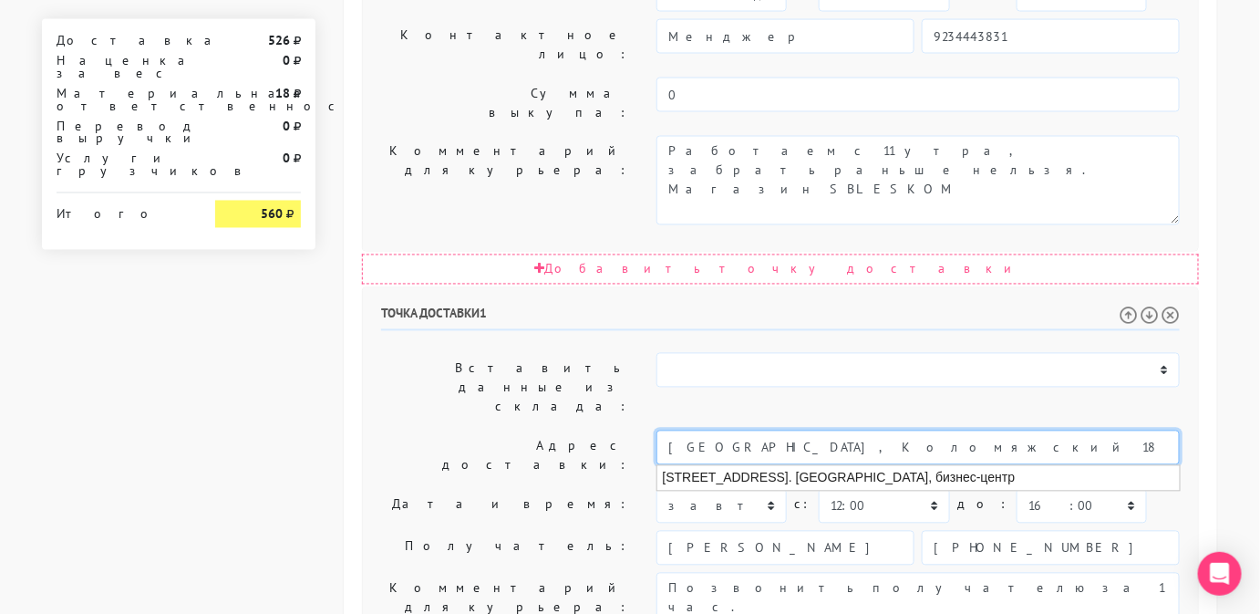
click at [1129, 466] on li "Санкт-Петербург, Коломяжский проспект, 18. Норд-Хаус, бизнес-центр" at bounding box center [918, 478] width 523 height 25
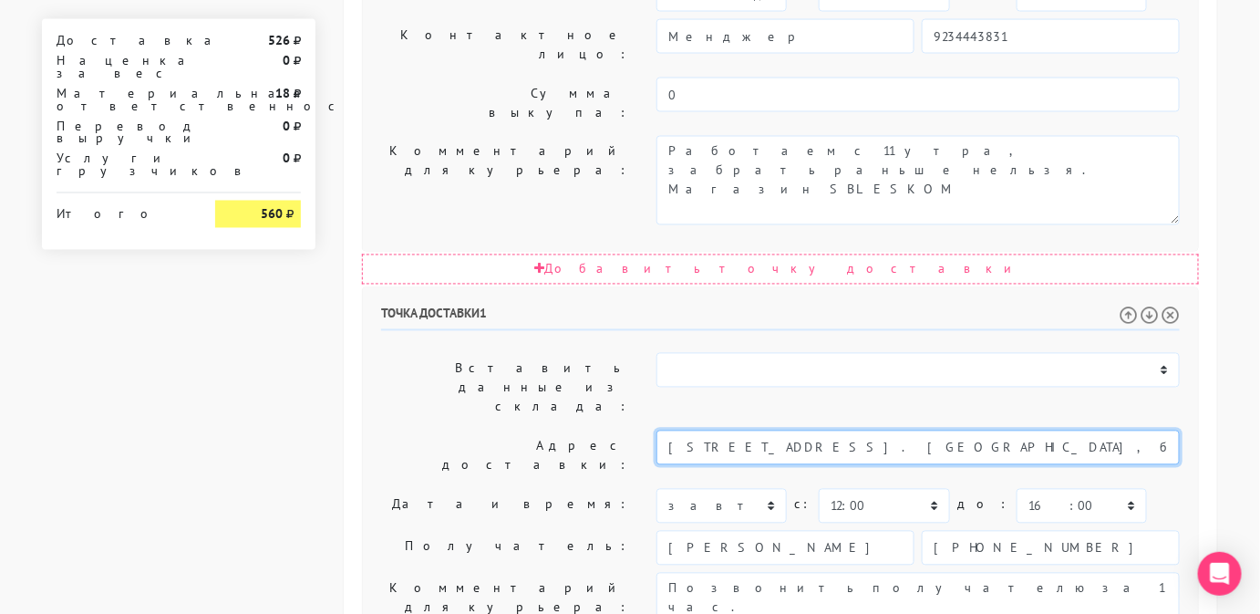
type input "Санкт-Петербург, Коломяжский проспект, 18. Норд-Хаус, бизнес-центр"
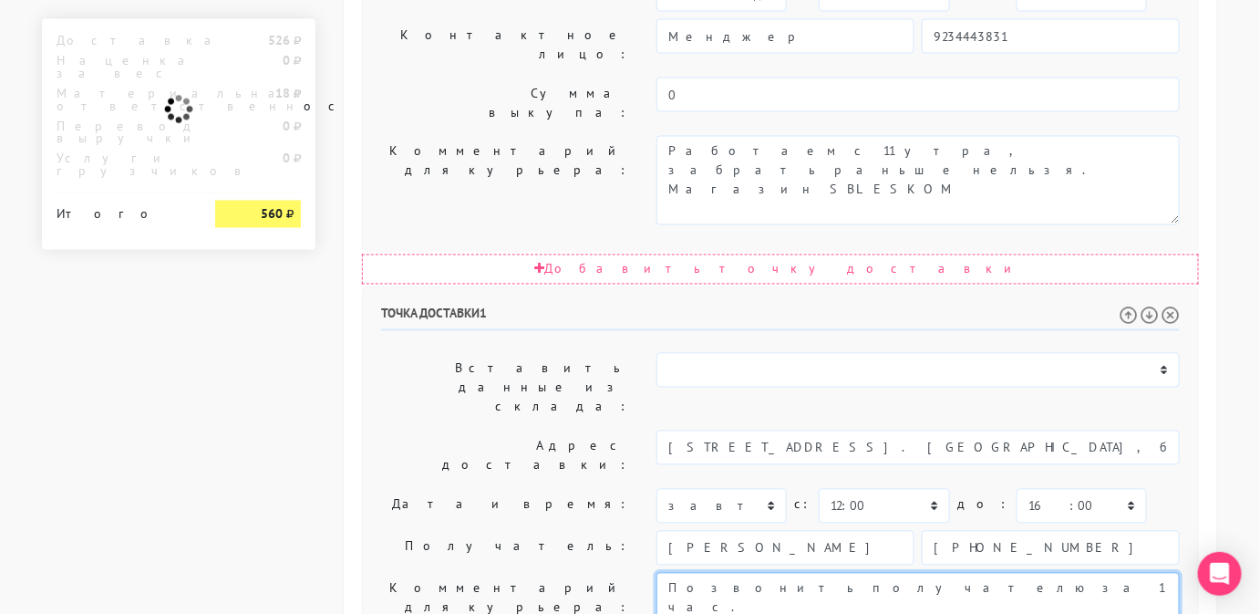
click at [952, 573] on textarea "Позвонить получателю за 1 час." at bounding box center [918, 617] width 523 height 89
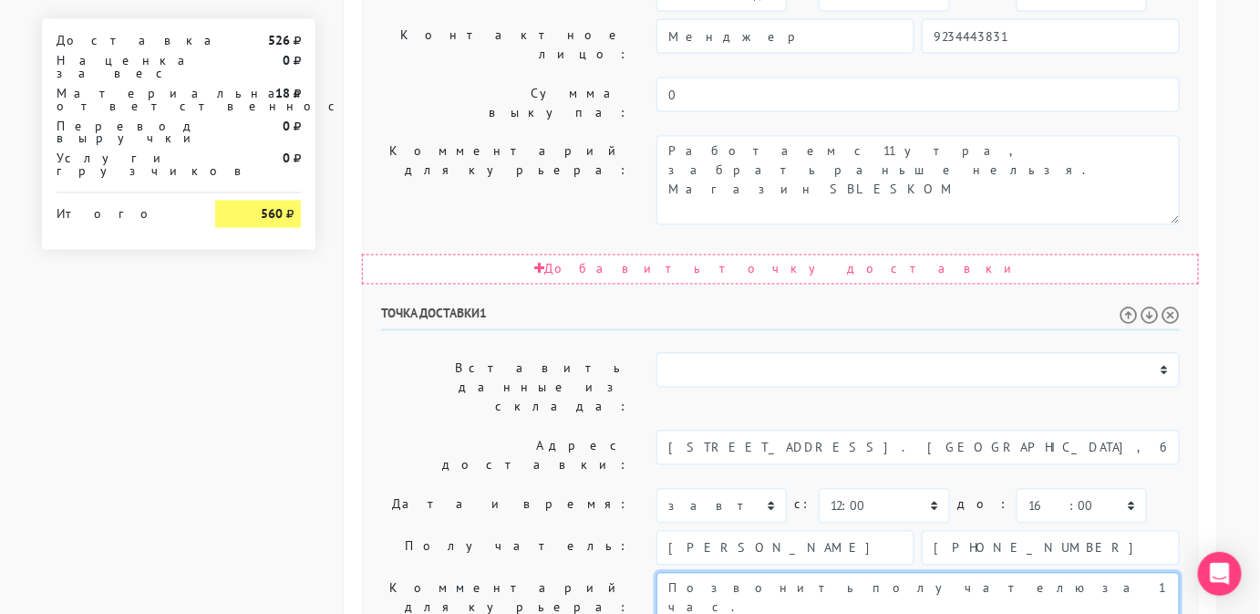
paste textarea ", Коломяжский 18, офис 2.022 (вход со стороны Аэродромной, дверь справа от «Каф…"
type textarea "Позвонить получателю за 1 час., Коломяжский 18, офис 2.022 (вход со стороны Аэр…"
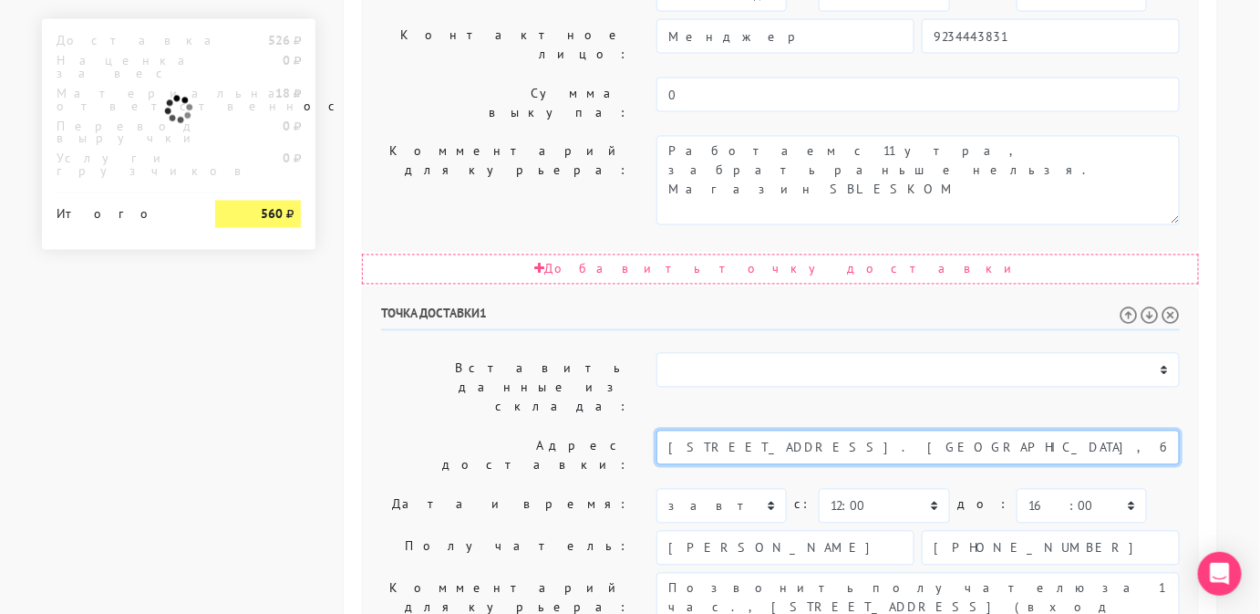
click at [1051, 430] on input "Санкт-Петербург, Коломяжский проспект, 18. Норд-Хаус, бизнес-центр" at bounding box center [918, 447] width 523 height 35
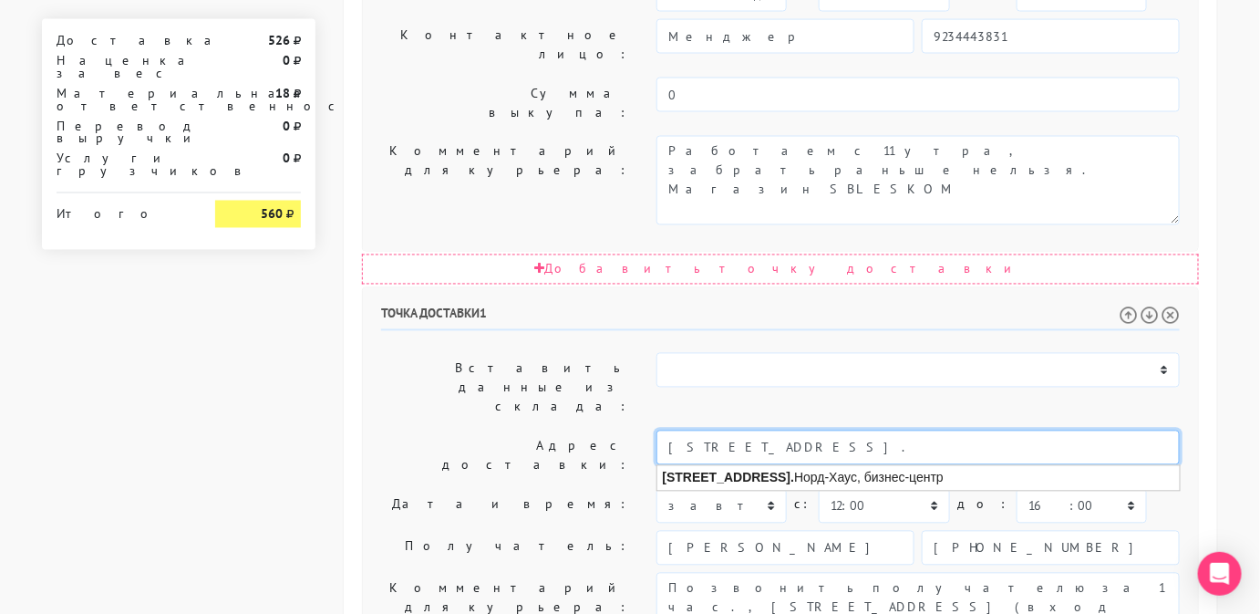
type input "Санкт-Петербург, Коломяжский проспект, 18."
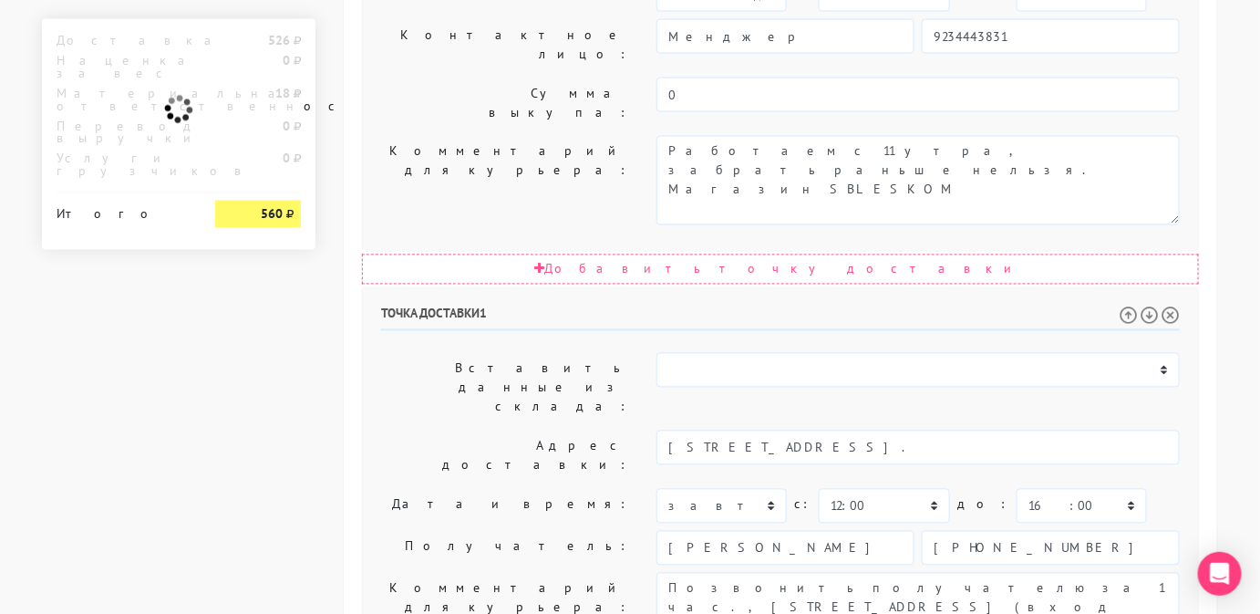
click at [964, 363] on div "Точка доставки 1 Вставить данные из склада: Склад Москва Склад Санкт-Петербург …" at bounding box center [780, 604] width 835 height 632
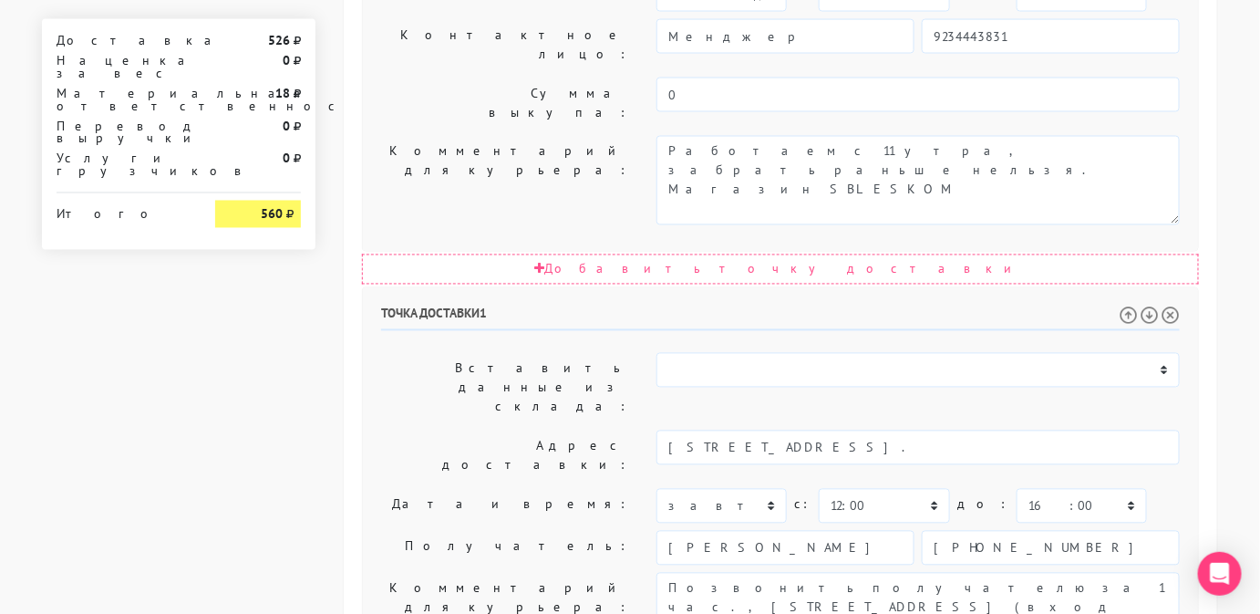
scroll to position [1062, 0]
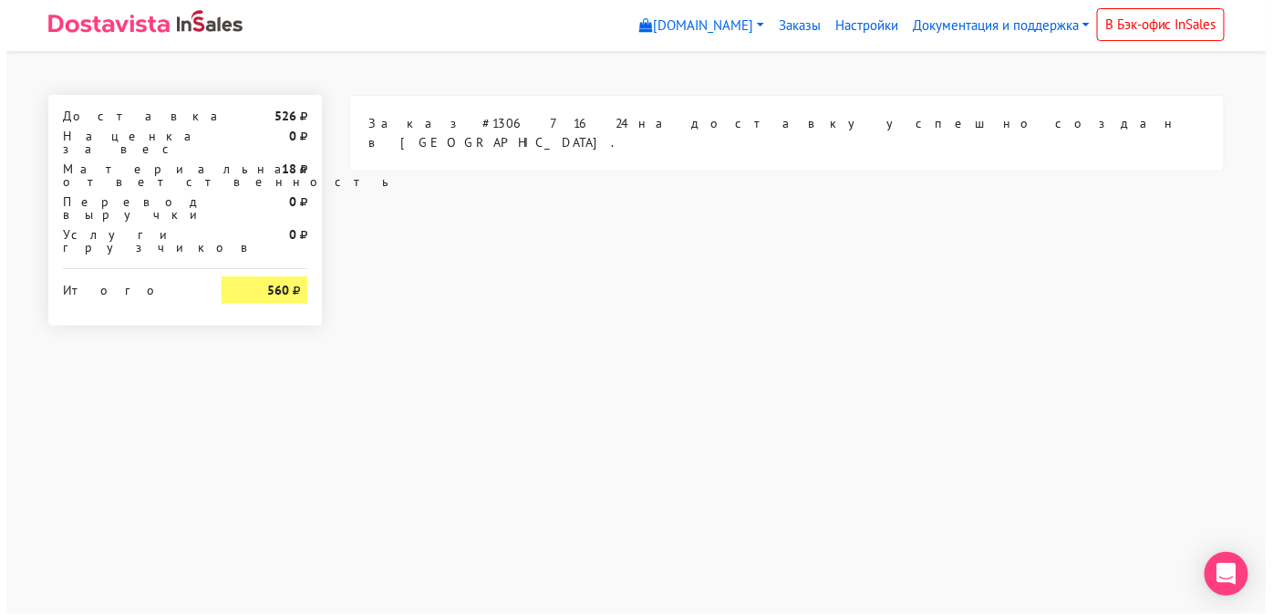
scroll to position [0, 0]
